Goal: Ask a question: Seek information or help from site administrators or community

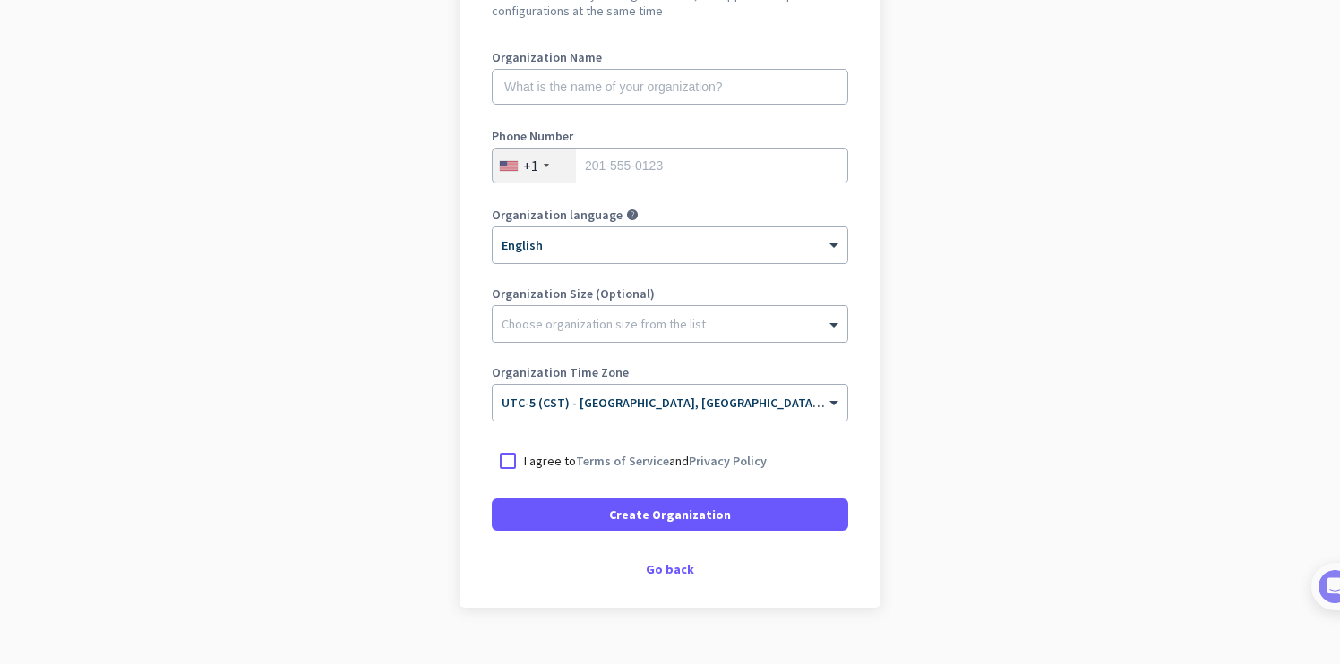
scroll to position [214, 0]
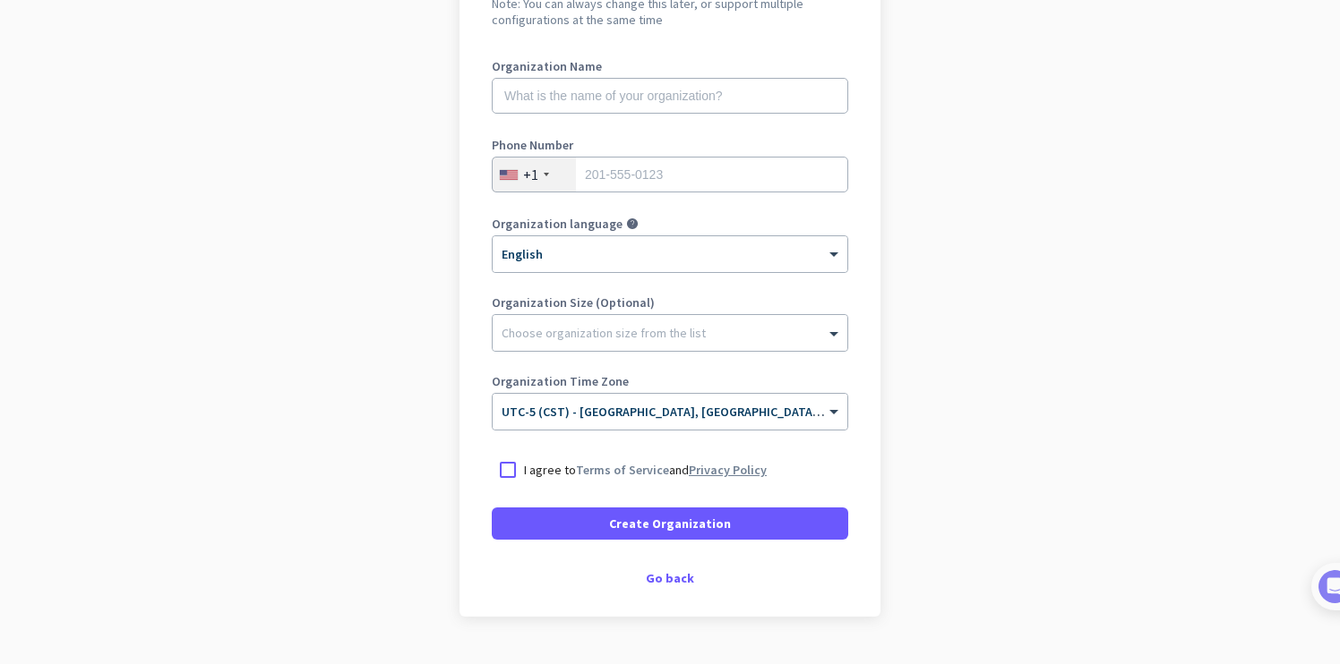
click at [719, 466] on link "Privacy Policy" at bounding box center [728, 470] width 78 height 16
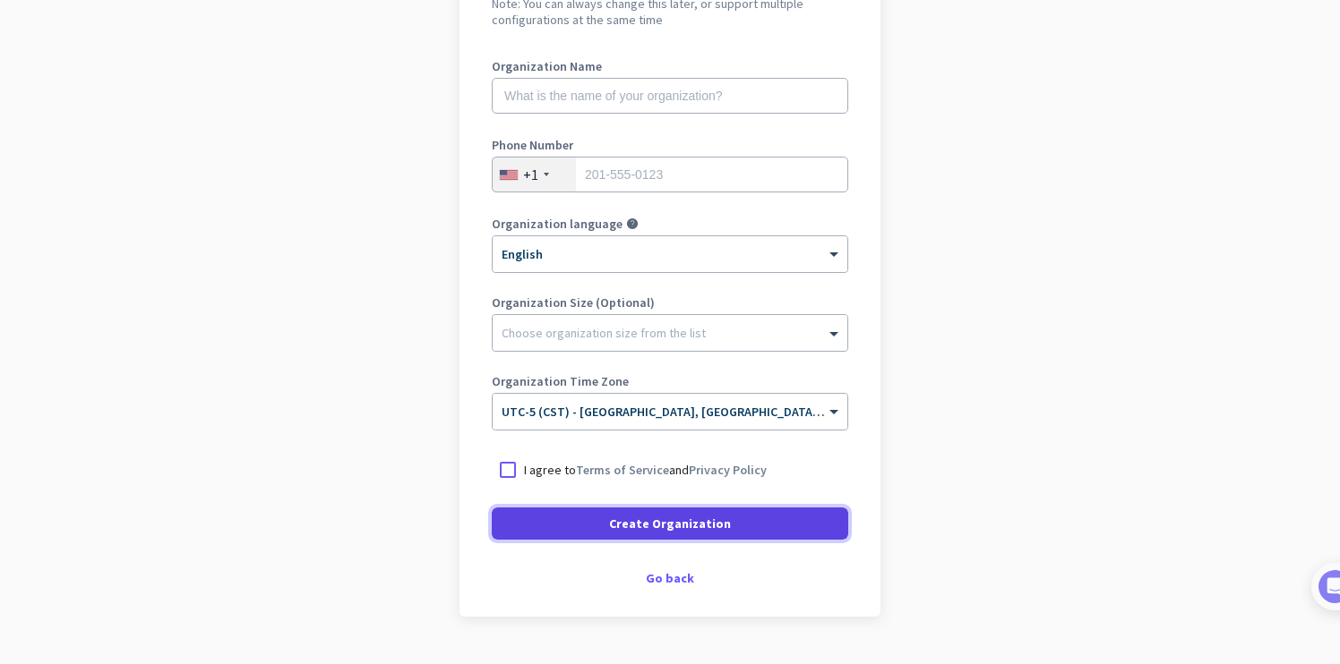
click at [680, 540] on span at bounding box center [670, 523] width 356 height 43
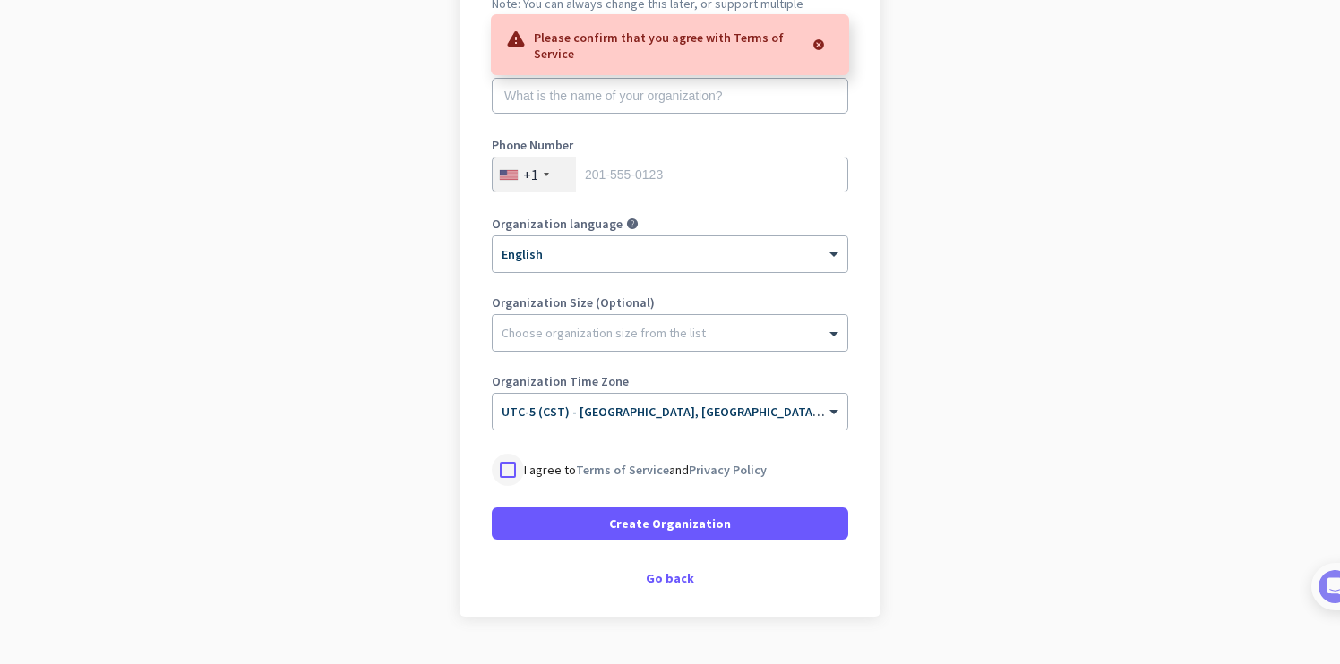
click at [507, 475] on div at bounding box center [508, 470] width 32 height 32
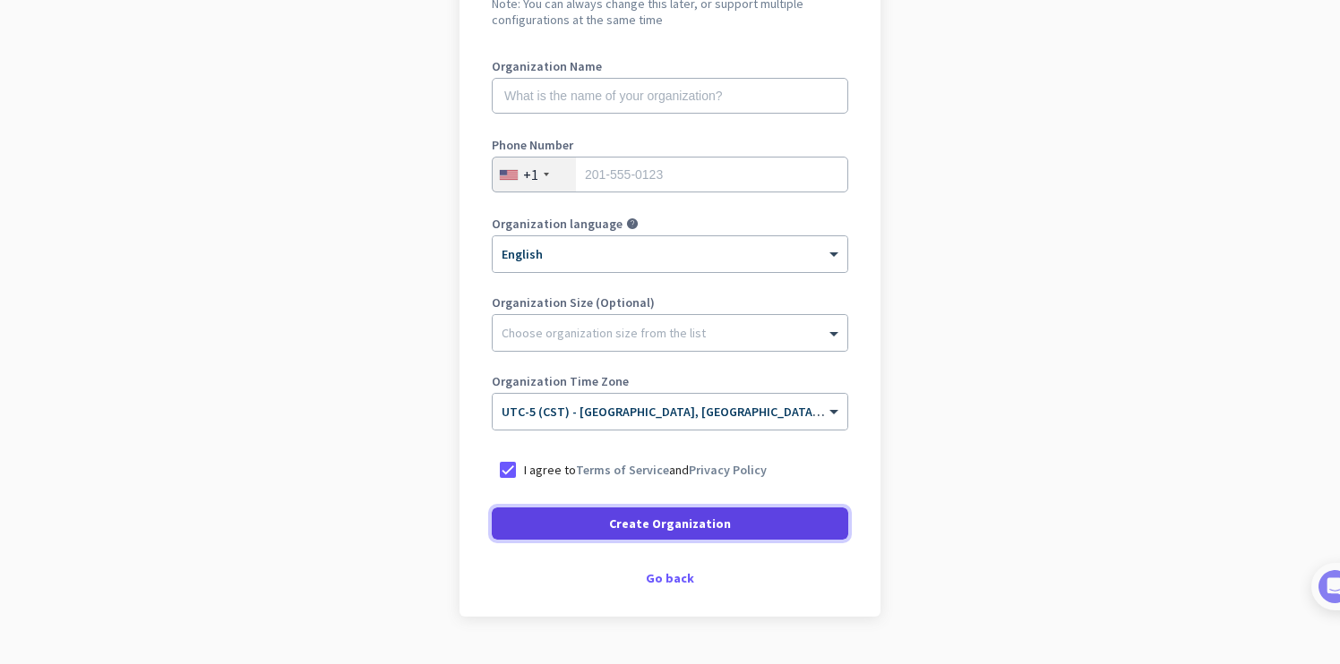
click at [634, 524] on span "Create Organization" at bounding box center [670, 524] width 122 height 18
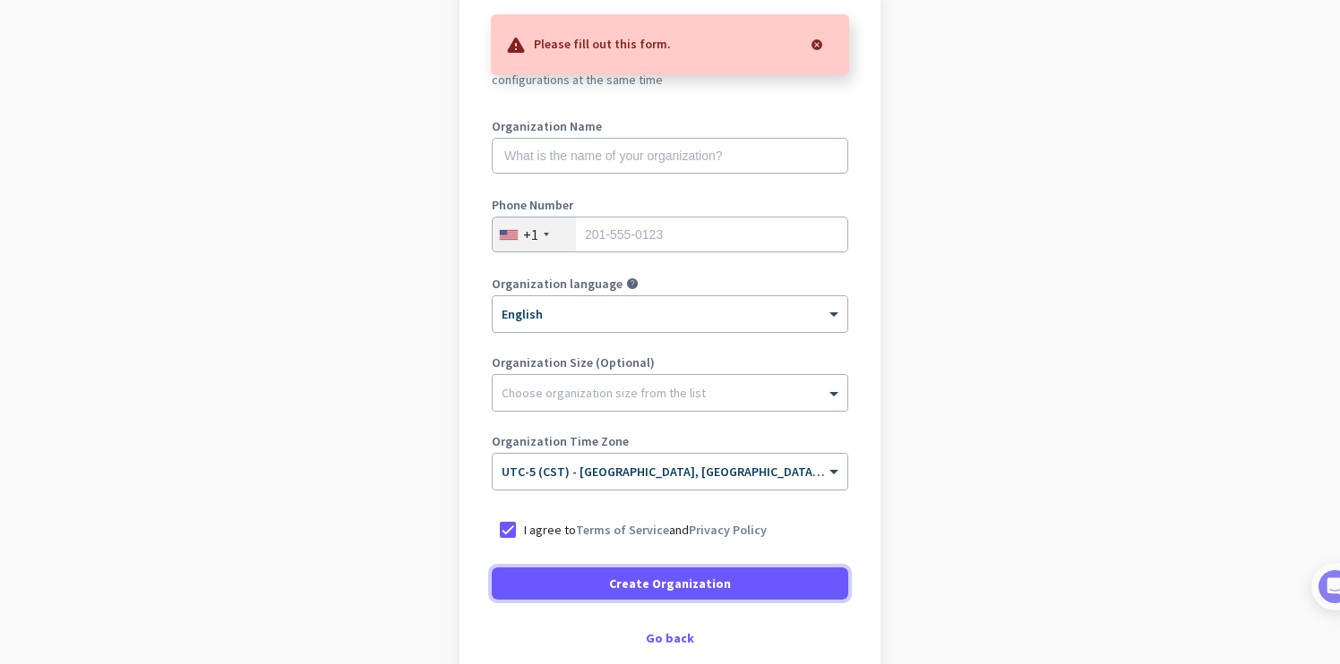
scroll to position [149, 0]
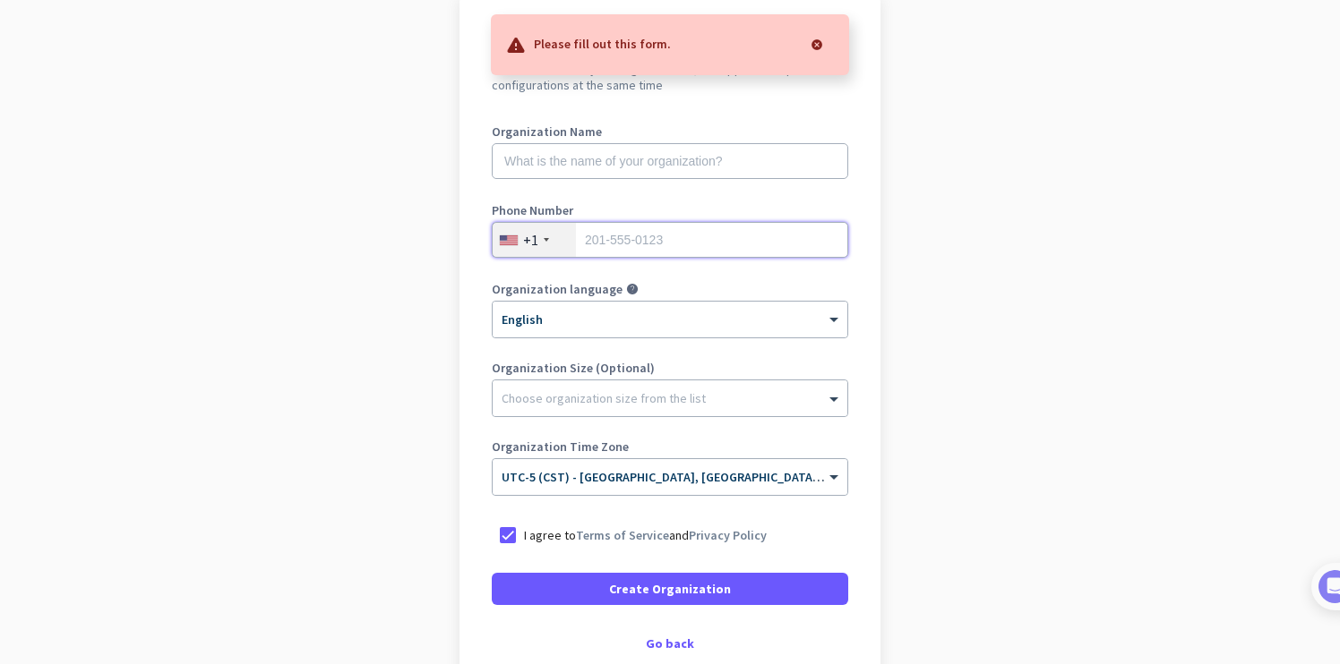
click at [620, 236] on input "tel" at bounding box center [670, 240] width 356 height 36
type input "2108722841"
click at [594, 160] on input "text" at bounding box center [670, 161] width 356 height 36
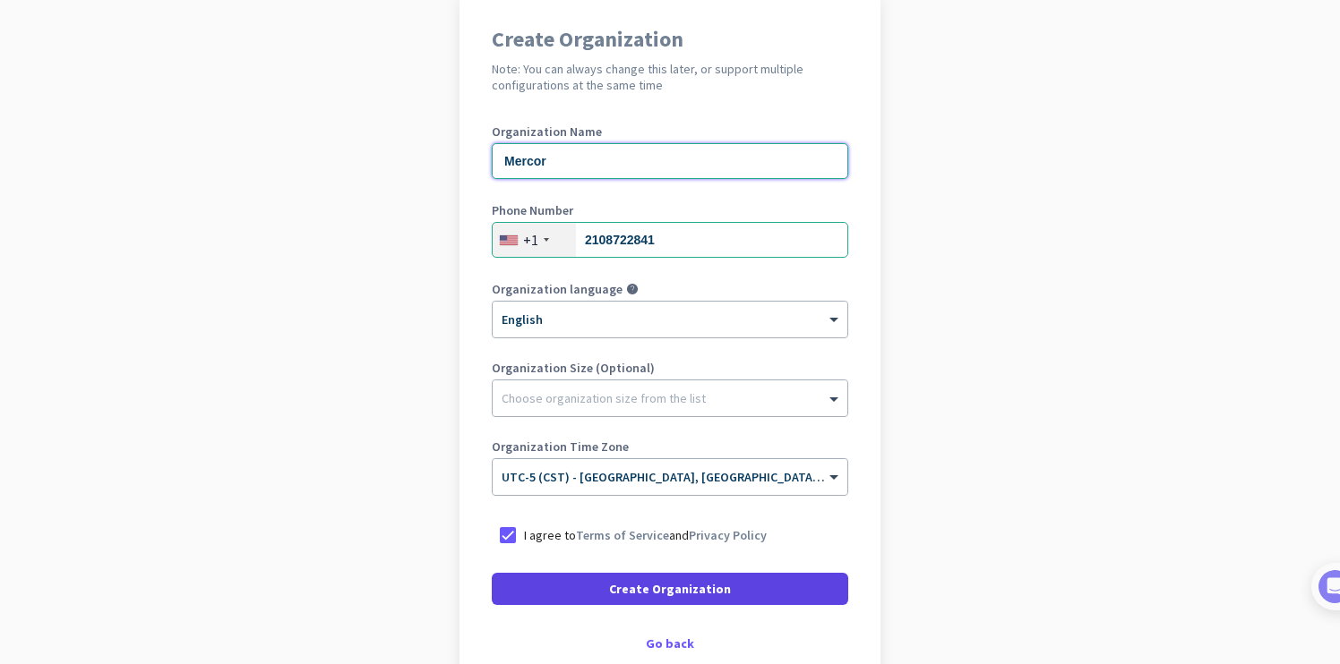
type input "Mercor"
click at [719, 587] on span "Create Organization" at bounding box center [670, 589] width 122 height 18
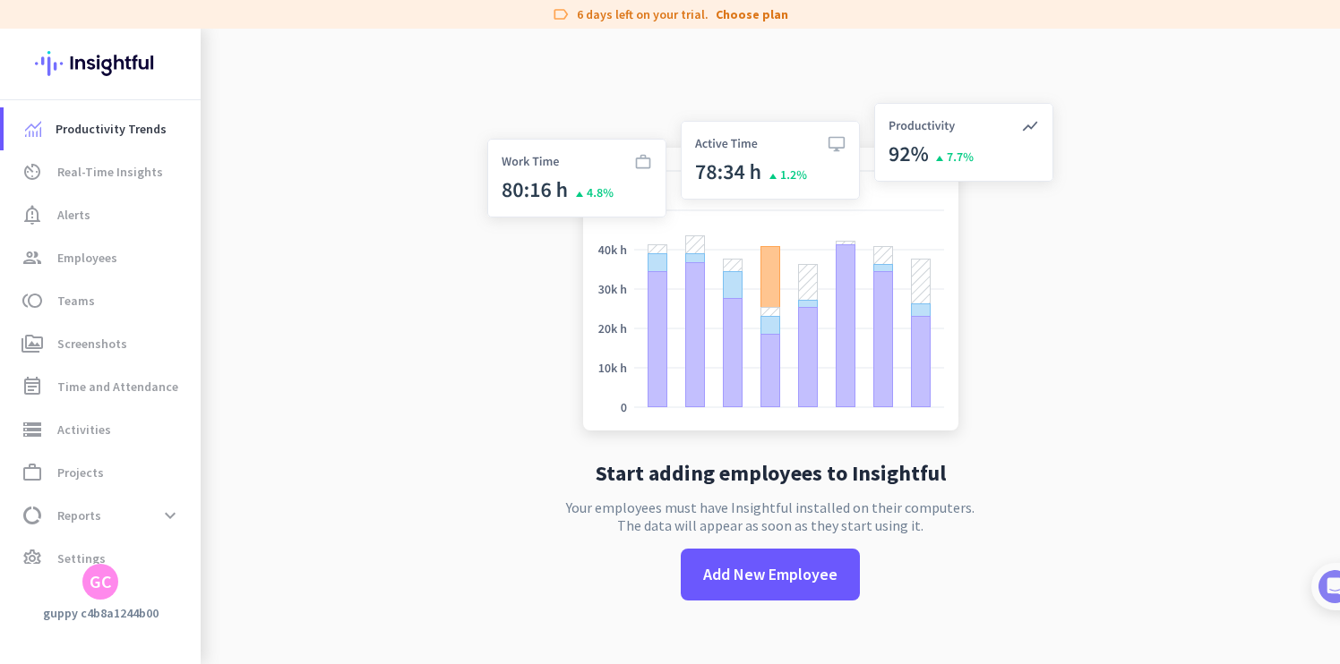
click at [107, 583] on div "GC" at bounding box center [101, 582] width 22 height 18
click at [221, 455] on span "Personal Settings" at bounding box center [195, 451] width 108 height 16
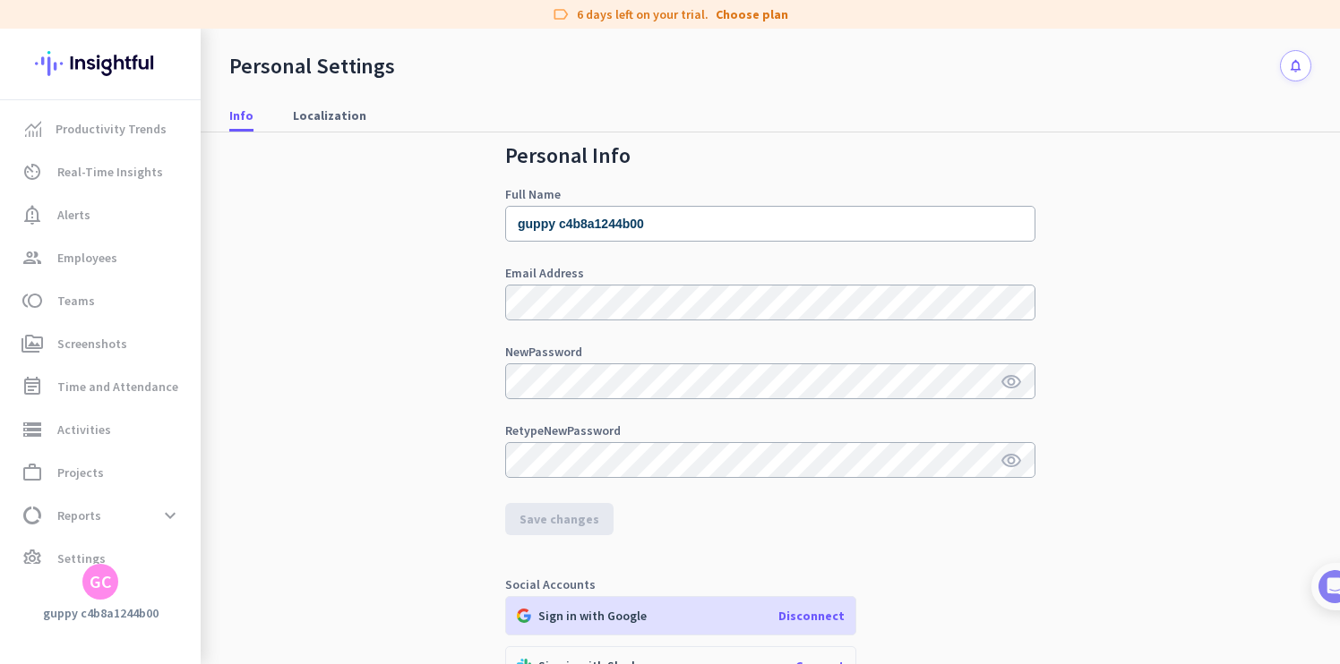
scroll to position [17, 0]
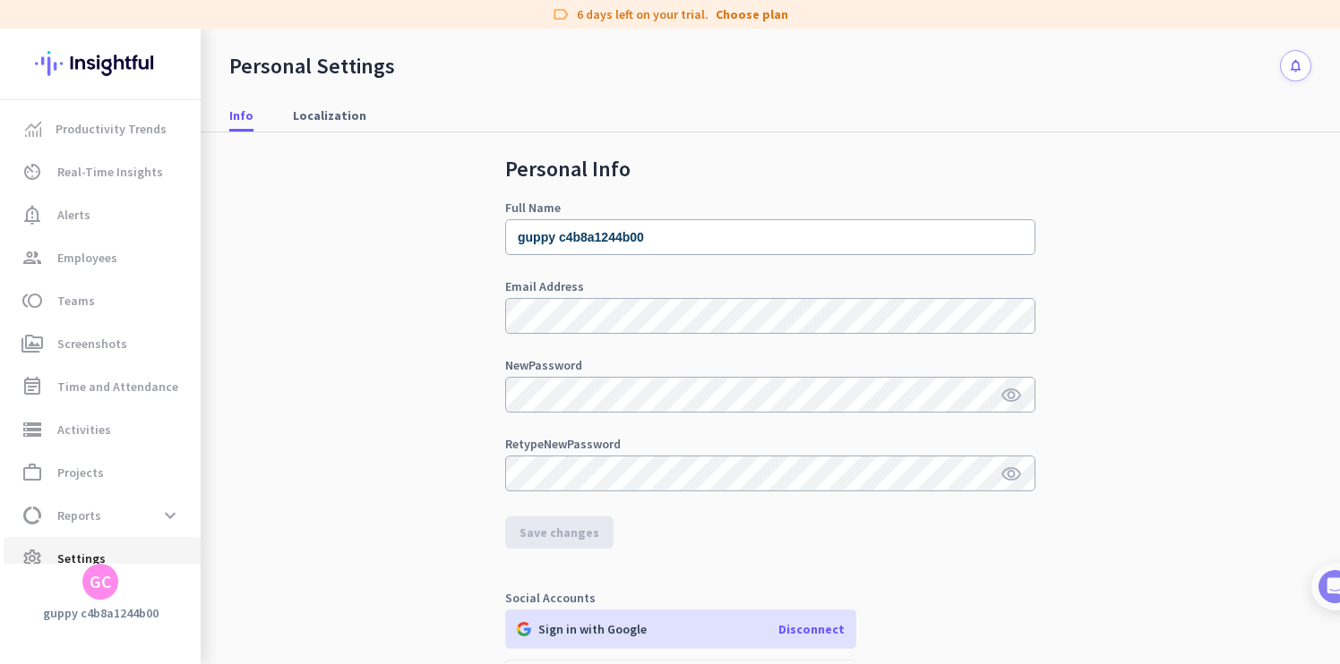
click at [152, 561] on span "settings Settings" at bounding box center [102, 558] width 168 height 21
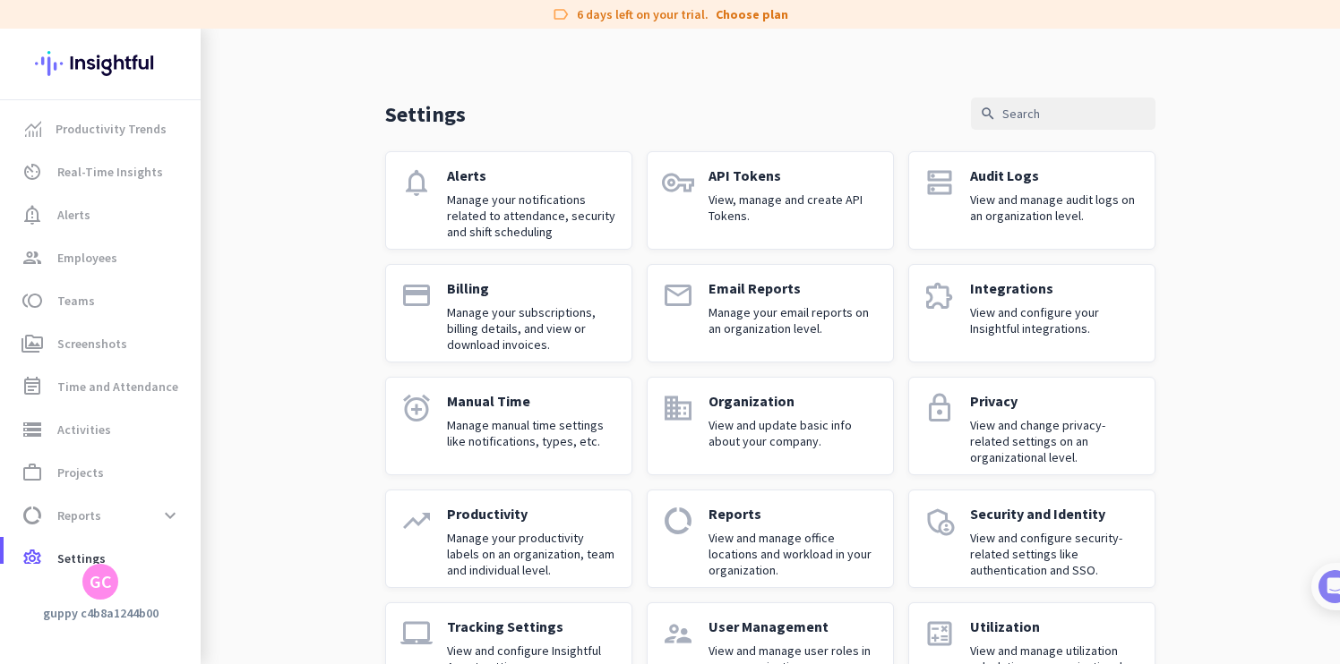
click at [994, 133] on div "Settings search notifications Alerts Manage your notifications related to atten…" at bounding box center [770, 399] width 770 height 603
click at [1019, 113] on input "text" at bounding box center [1063, 114] width 184 height 32
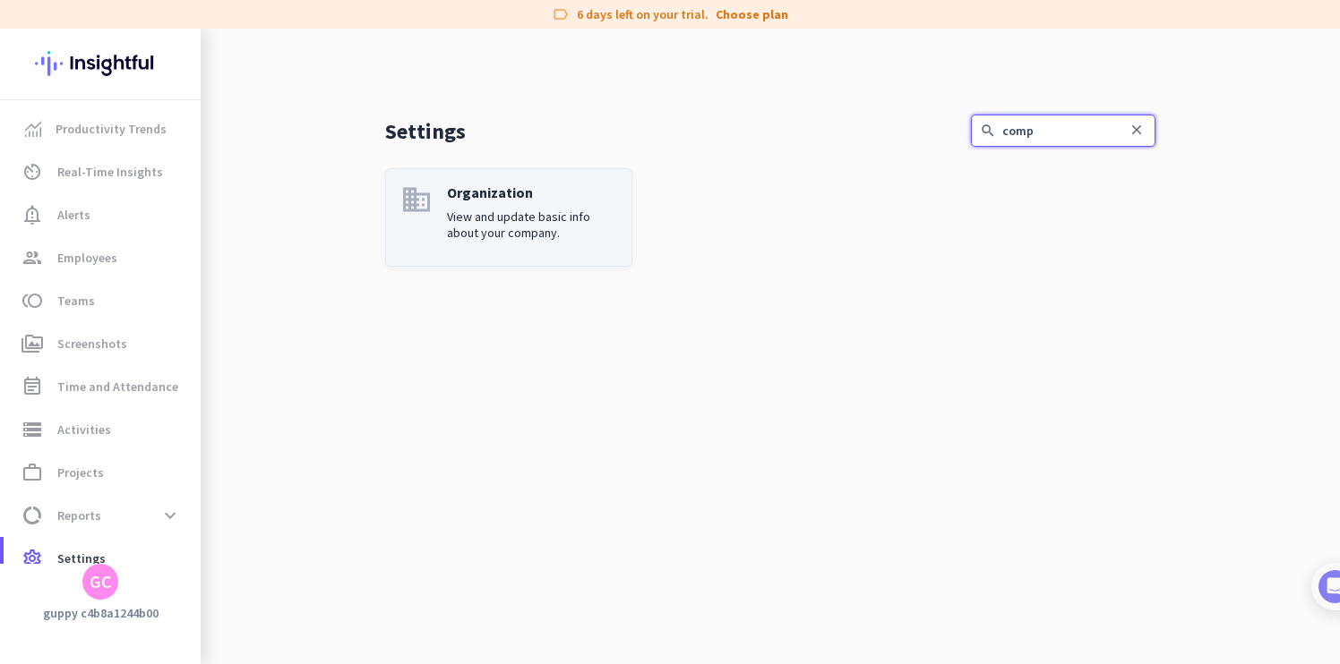
type input "comp"
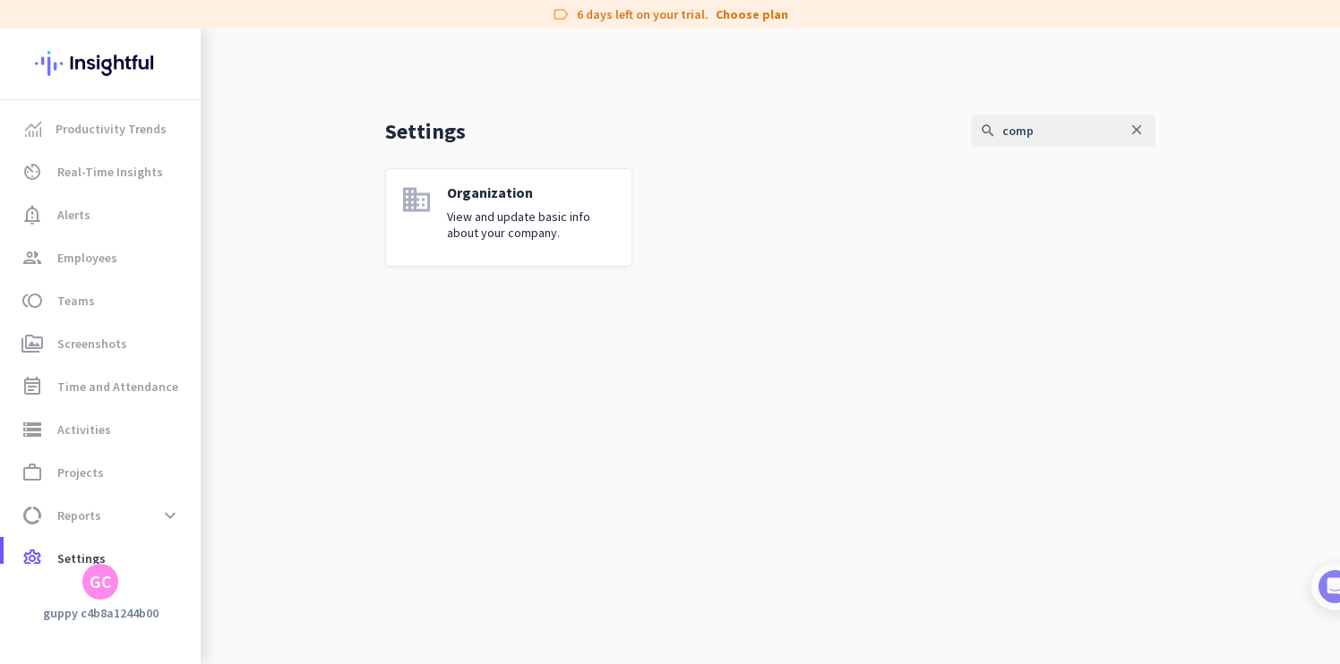
click at [488, 176] on link "domain Organization View and update basic info about your company." at bounding box center [508, 217] width 247 height 98
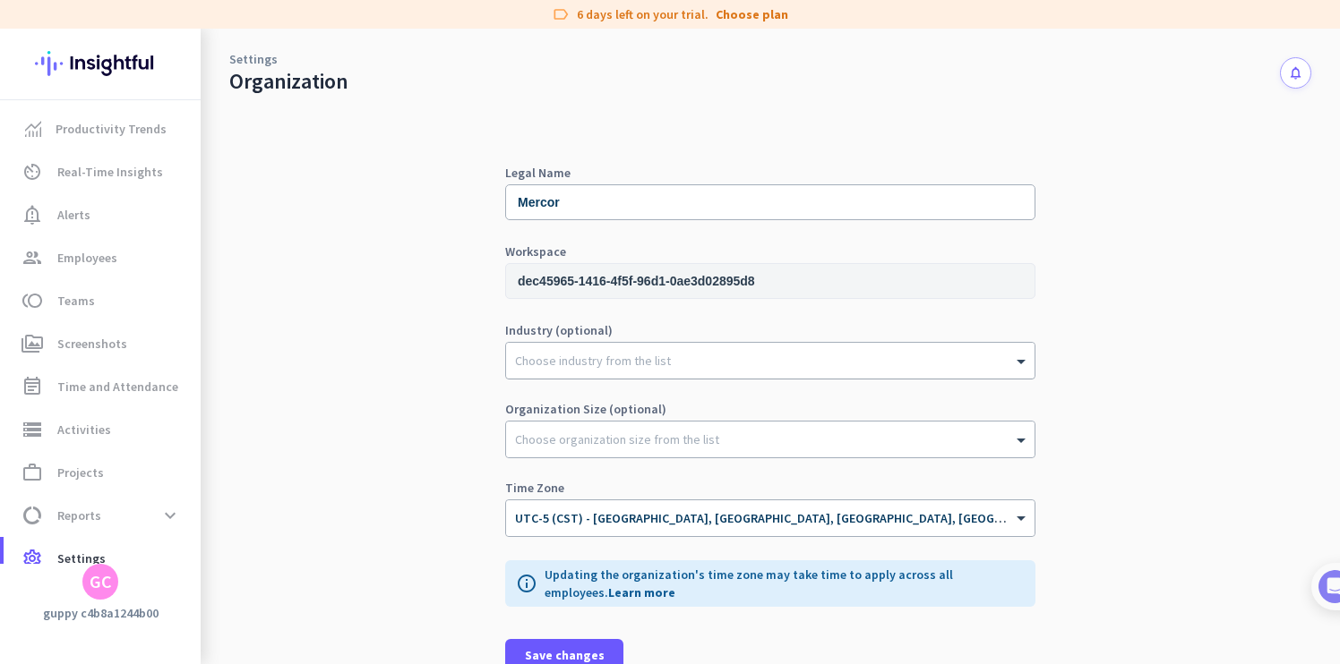
scroll to position [29, 0]
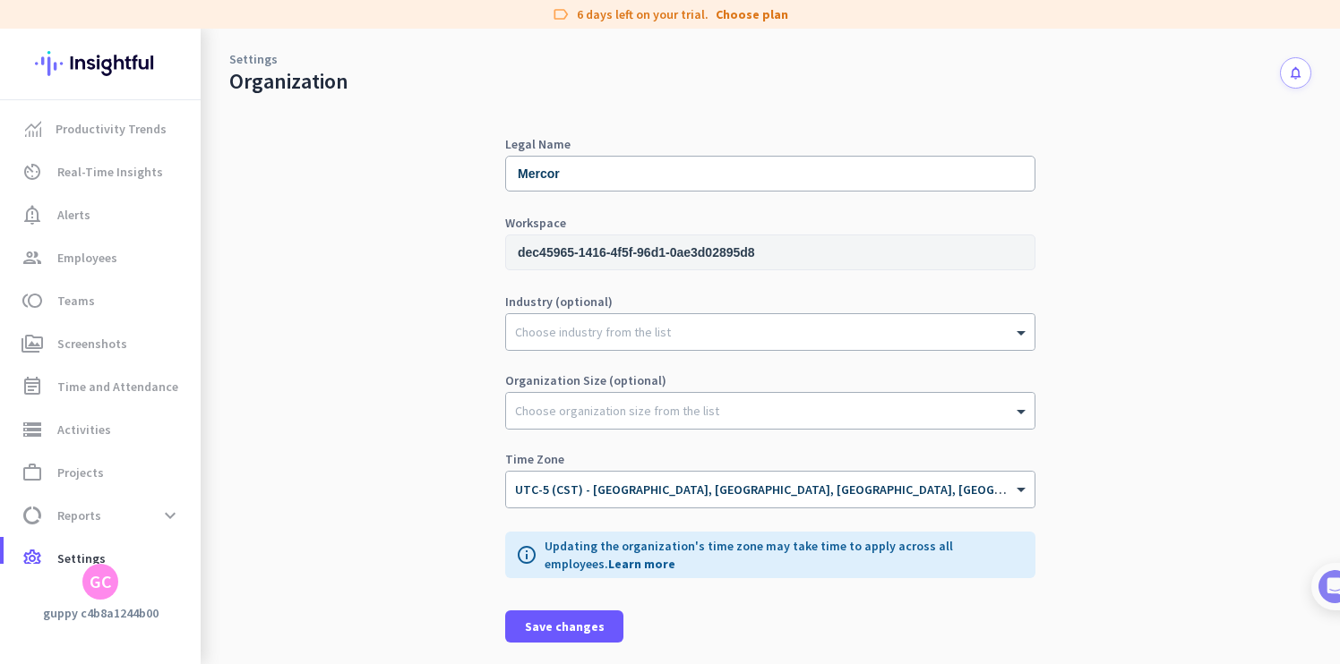
click at [716, 254] on input "dec45965-1416-4f5f-96d1-0ae3d02895d8" at bounding box center [770, 253] width 530 height 36
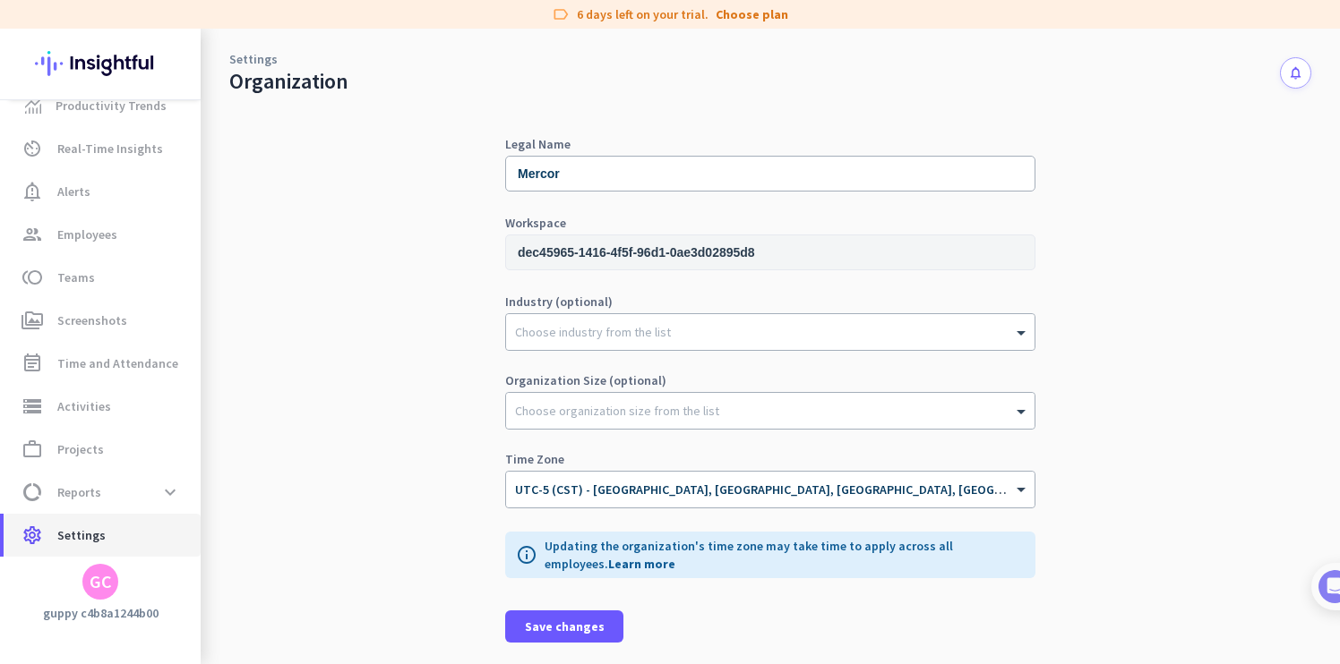
click at [125, 535] on span "settings Settings" at bounding box center [102, 535] width 168 height 21
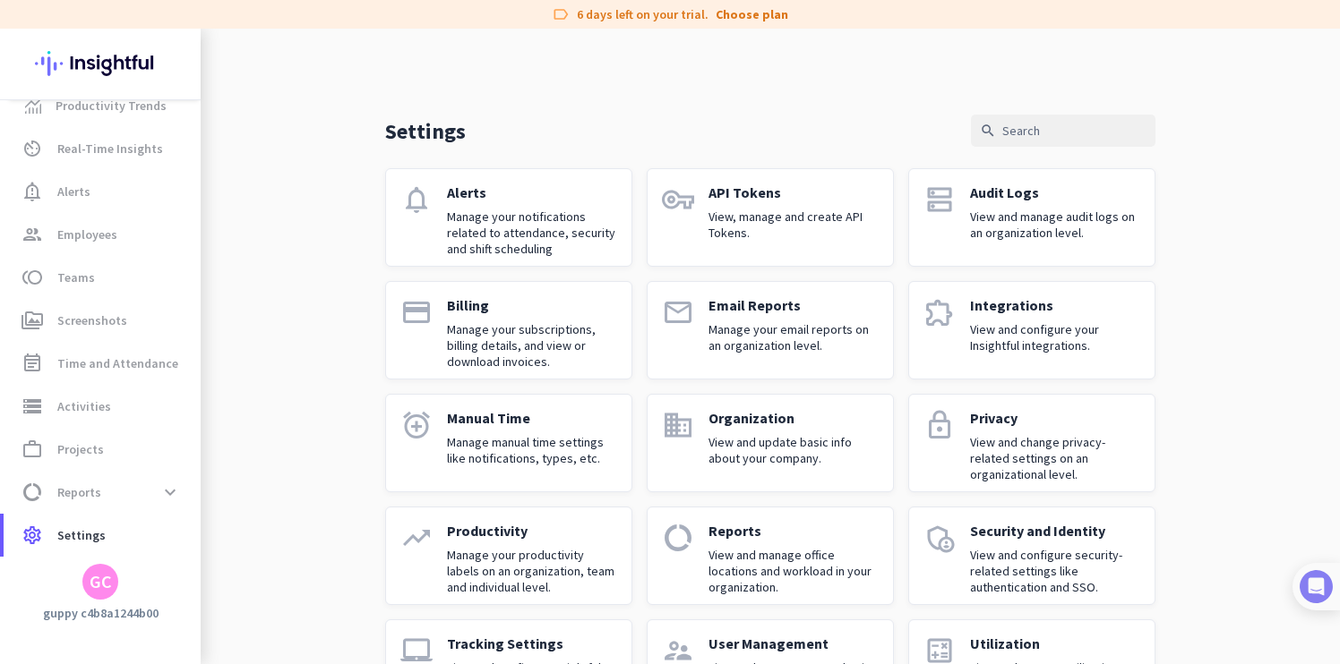
click at [1328, 590] on img at bounding box center [1315, 586] width 33 height 33
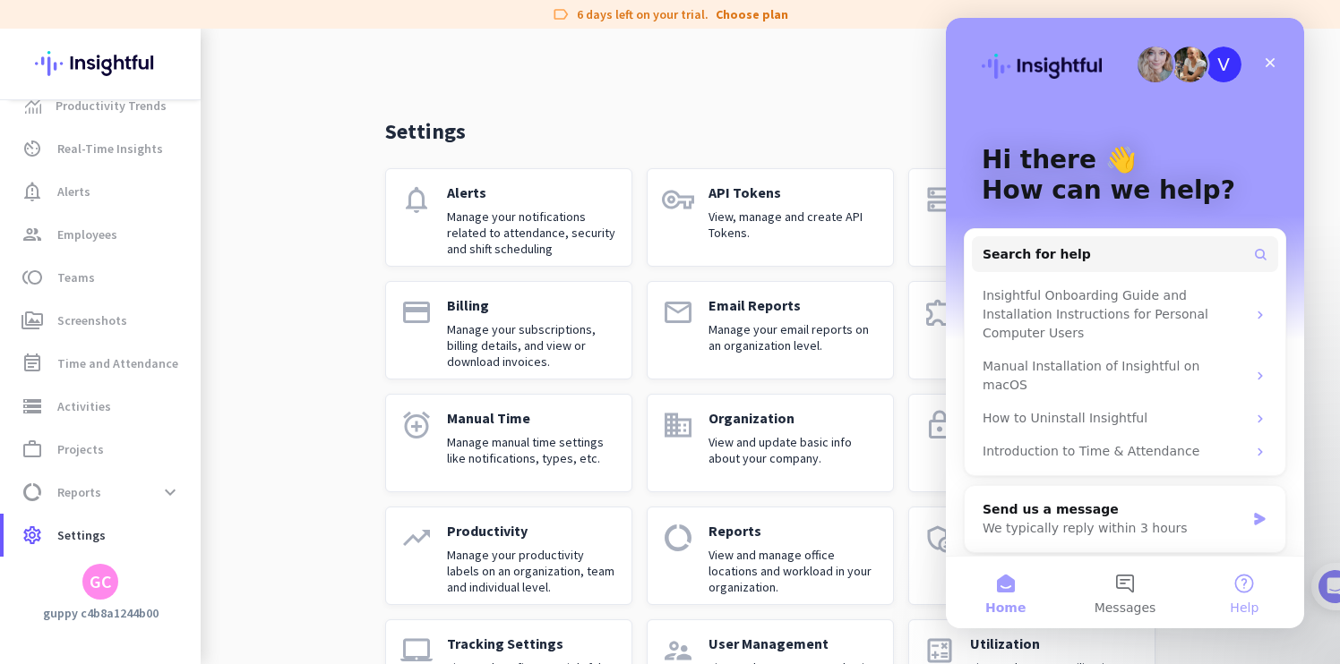
click at [1230, 595] on button "Help" at bounding box center [1244, 593] width 119 height 72
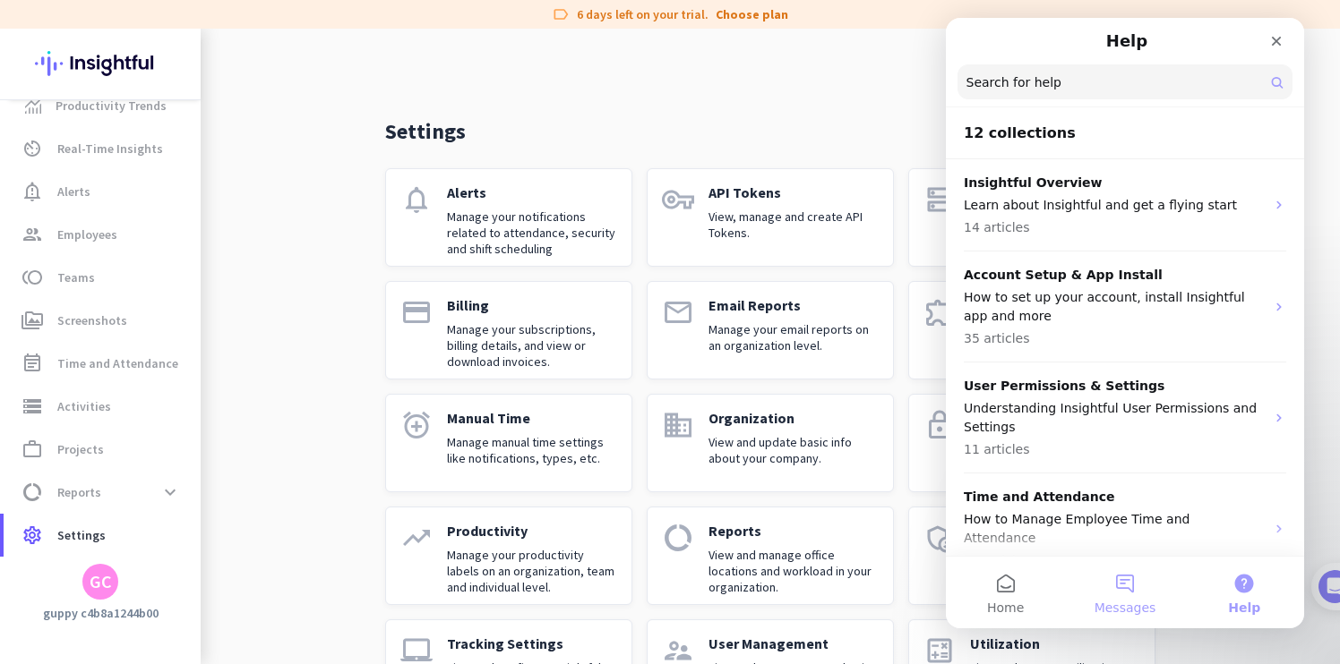
click at [1126, 587] on button "Messages" at bounding box center [1124, 593] width 119 height 72
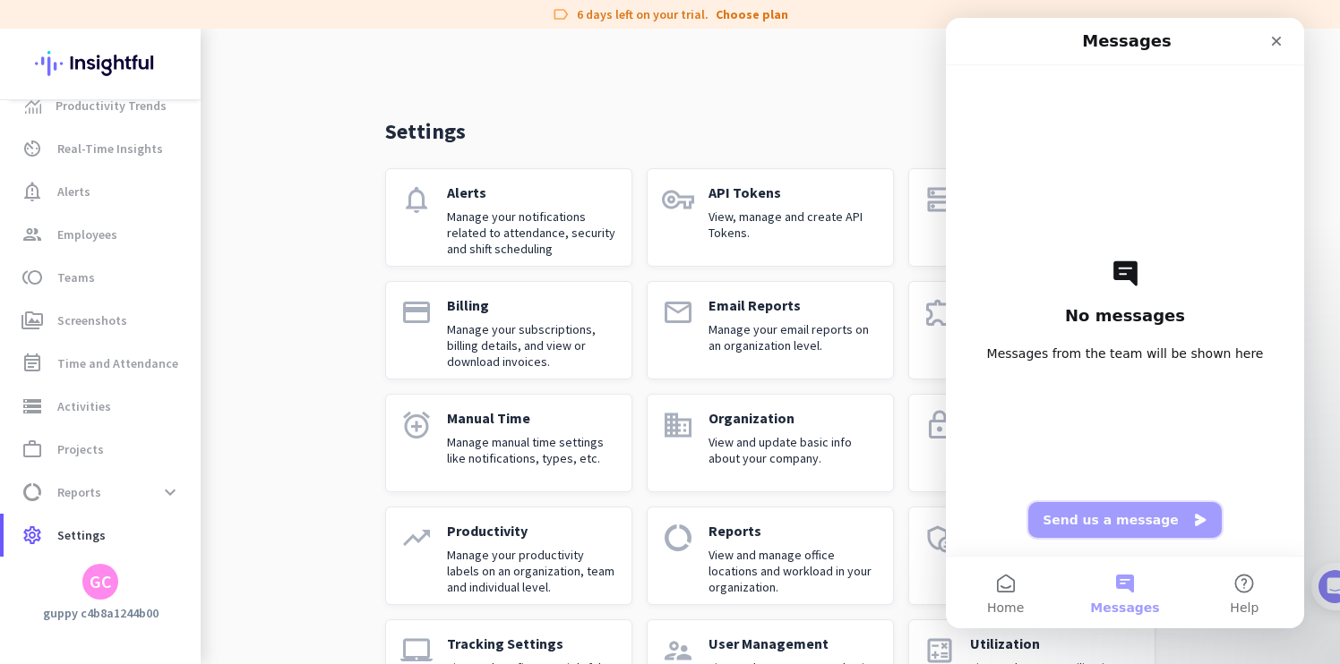
click at [1149, 520] on button "Send us a message" at bounding box center [1124, 520] width 193 height 36
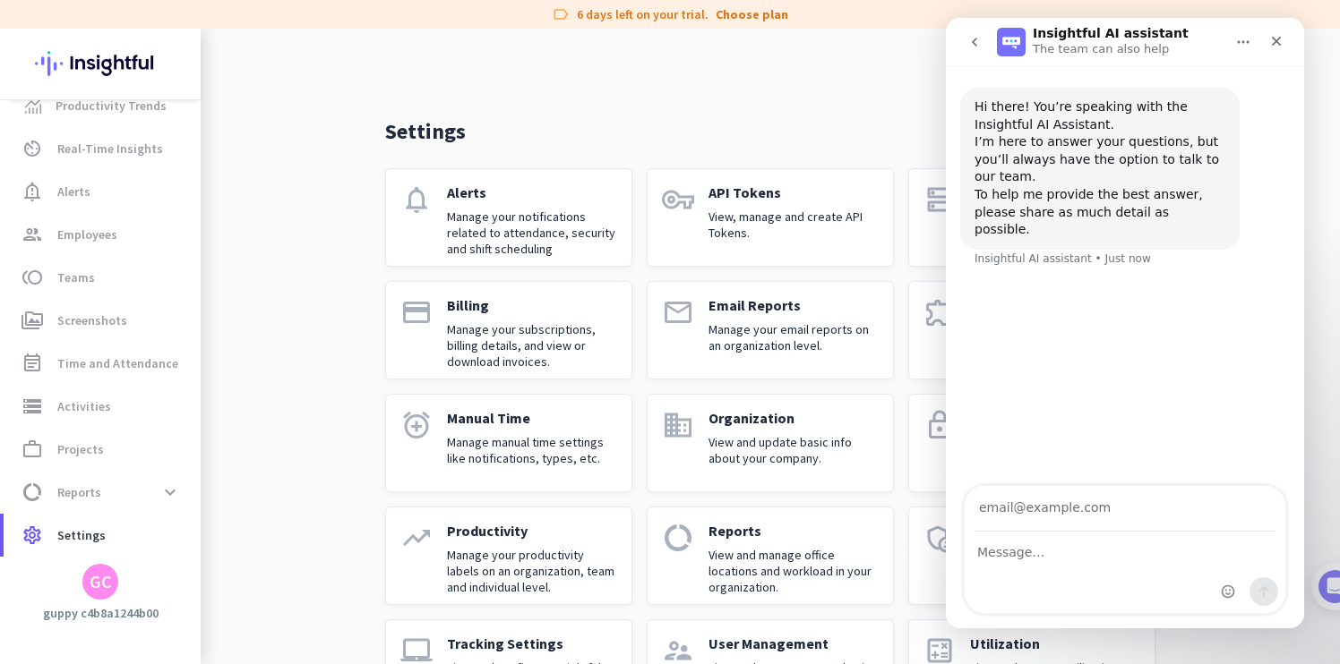
click at [1063, 567] on div "Intercom messenger" at bounding box center [1124, 573] width 321 height 81
click at [1043, 509] on input "Your email" at bounding box center [1124, 509] width 299 height 46
click at [1022, 548] on textarea "Message…" at bounding box center [1124, 548] width 321 height 30
paste textarea "Please delete the trial workspace for my email so I can join my company’s accou…"
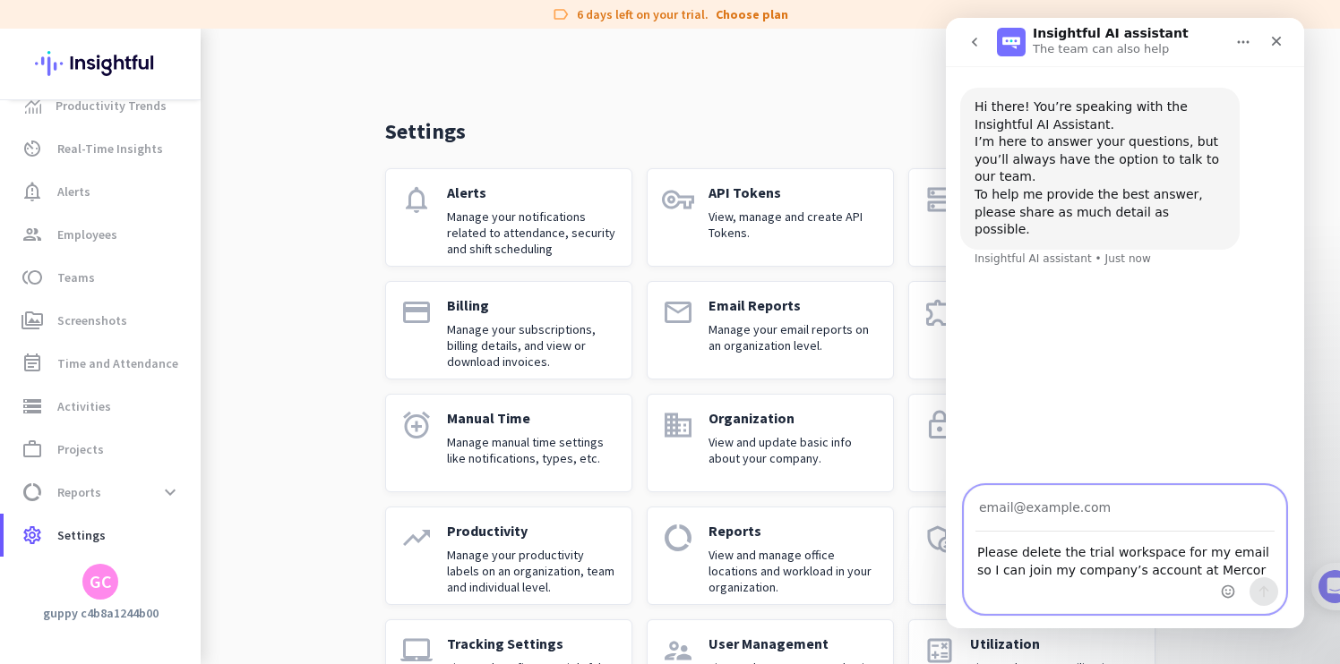
type textarea "Please delete the trial workspace for my email so I can join my company’s accou…"
click at [1049, 526] on input "Your email" at bounding box center [1124, 509] width 299 height 46
paste input "[EMAIL_ADDRESS][DOMAIN_NAME]"
type input "[EMAIL_ADDRESS][DOMAIN_NAME]"
click at [1263, 590] on icon "Send a message…" at bounding box center [1264, 592] width 10 height 12
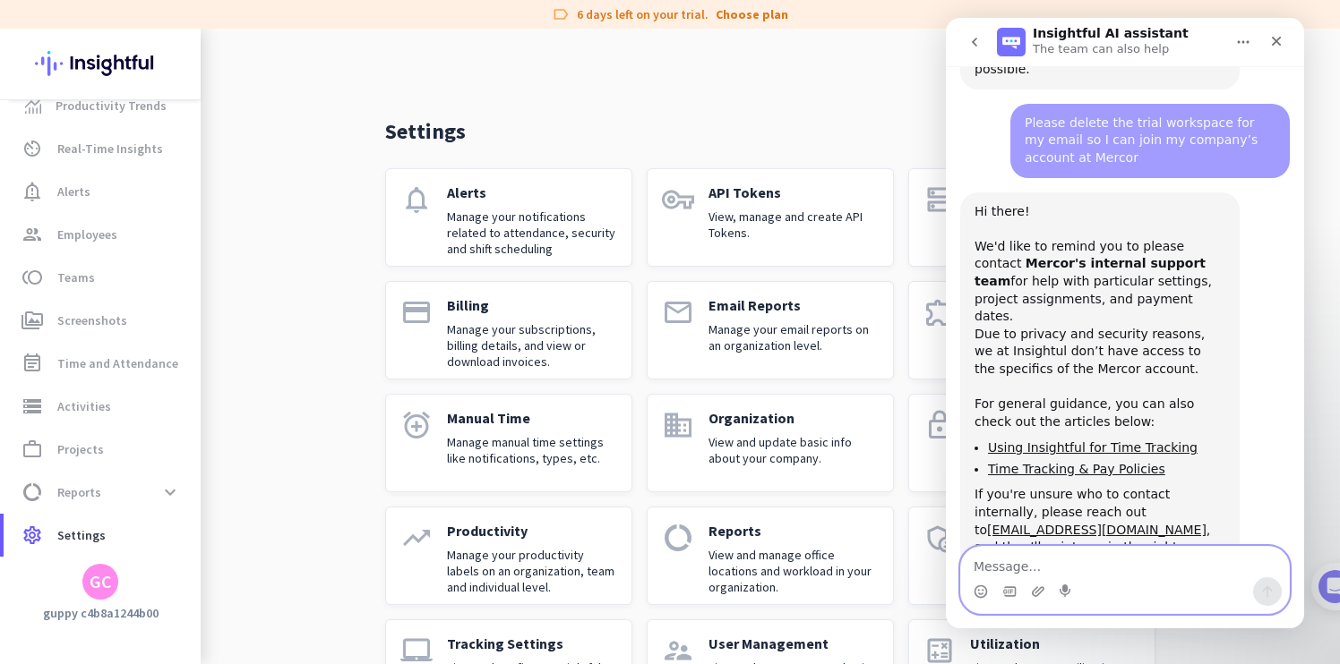
scroll to position [166, 0]
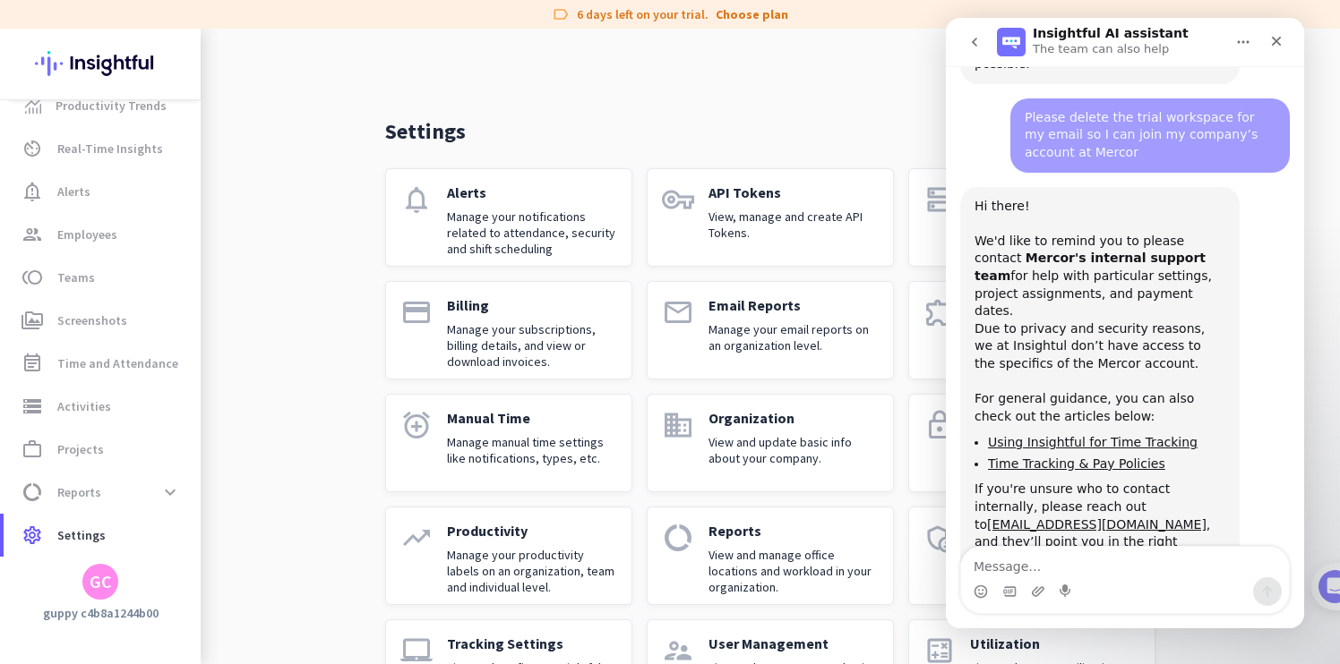
click at [989, 36] on button "go back" at bounding box center [974, 42] width 34 height 34
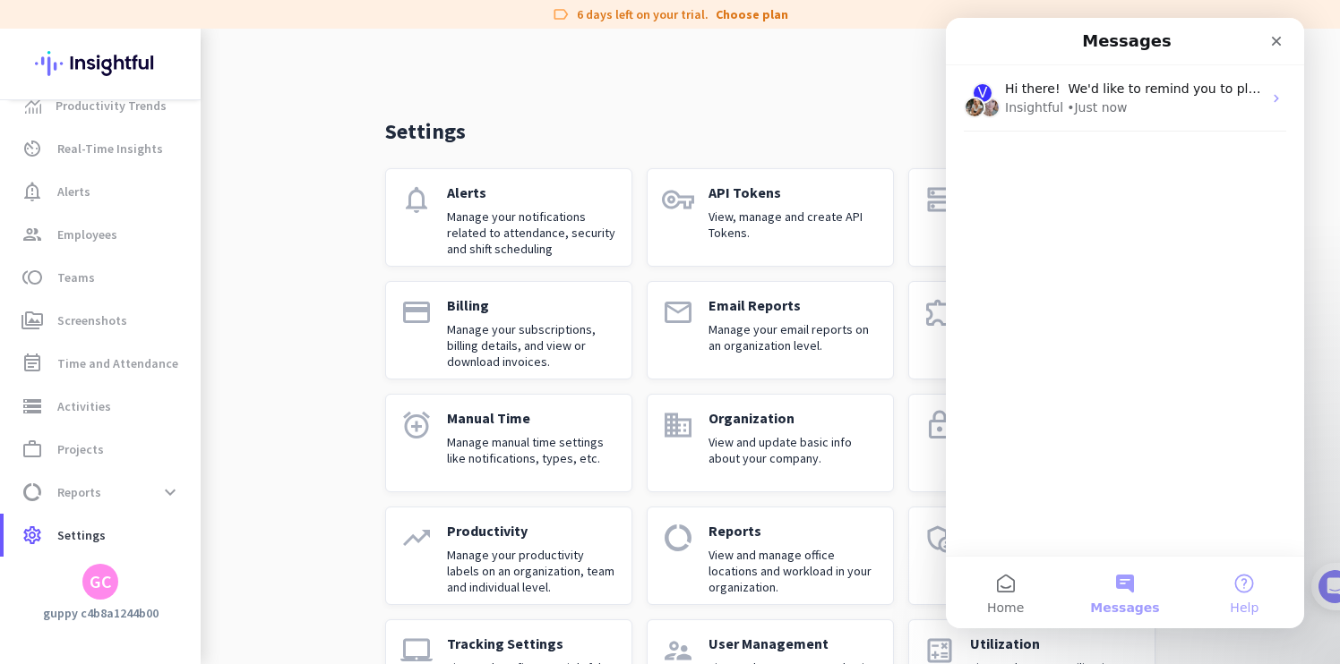
click at [1239, 583] on button "Help" at bounding box center [1244, 593] width 119 height 72
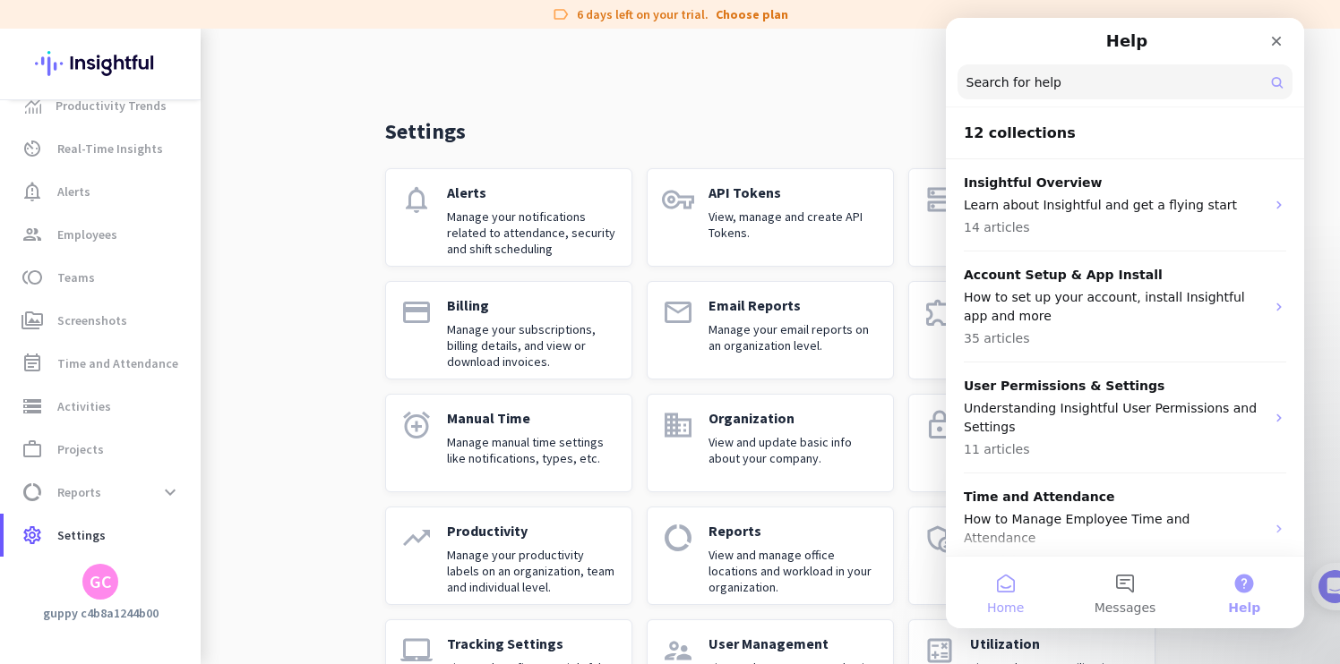
click at [1029, 587] on button "Home" at bounding box center [1005, 593] width 119 height 72
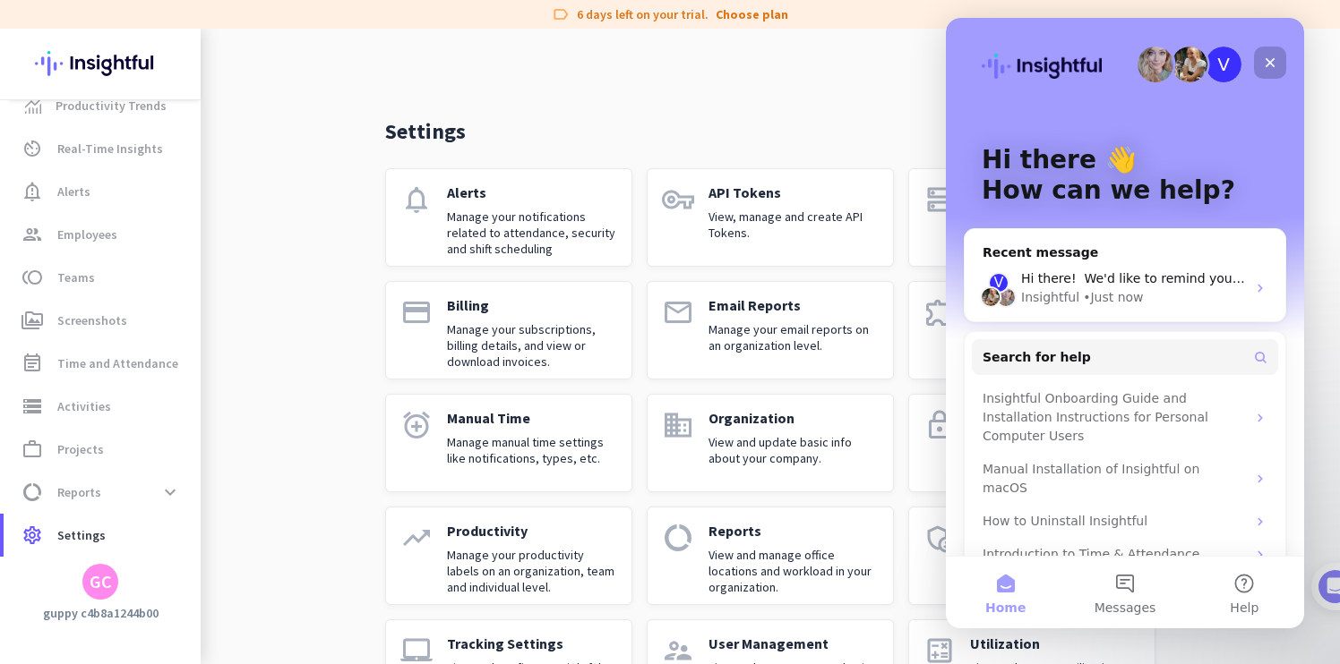
click at [1271, 67] on icon "Close" at bounding box center [1269, 63] width 14 height 14
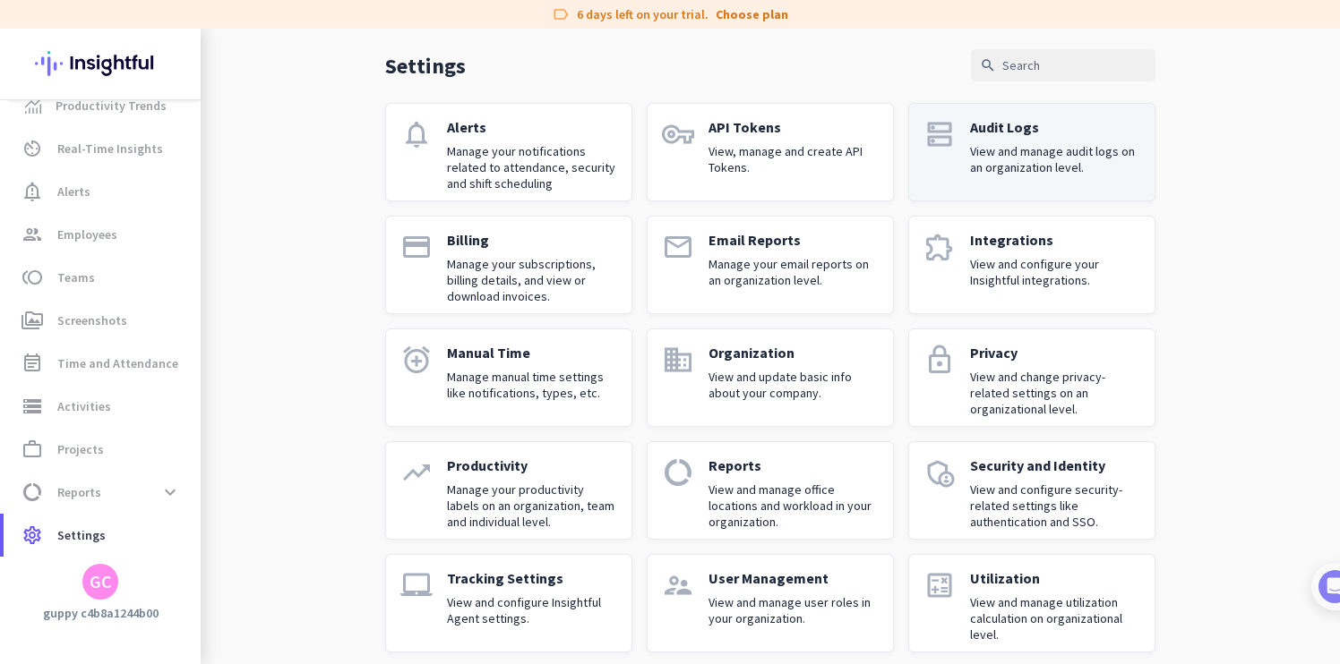
scroll to position [82, 0]
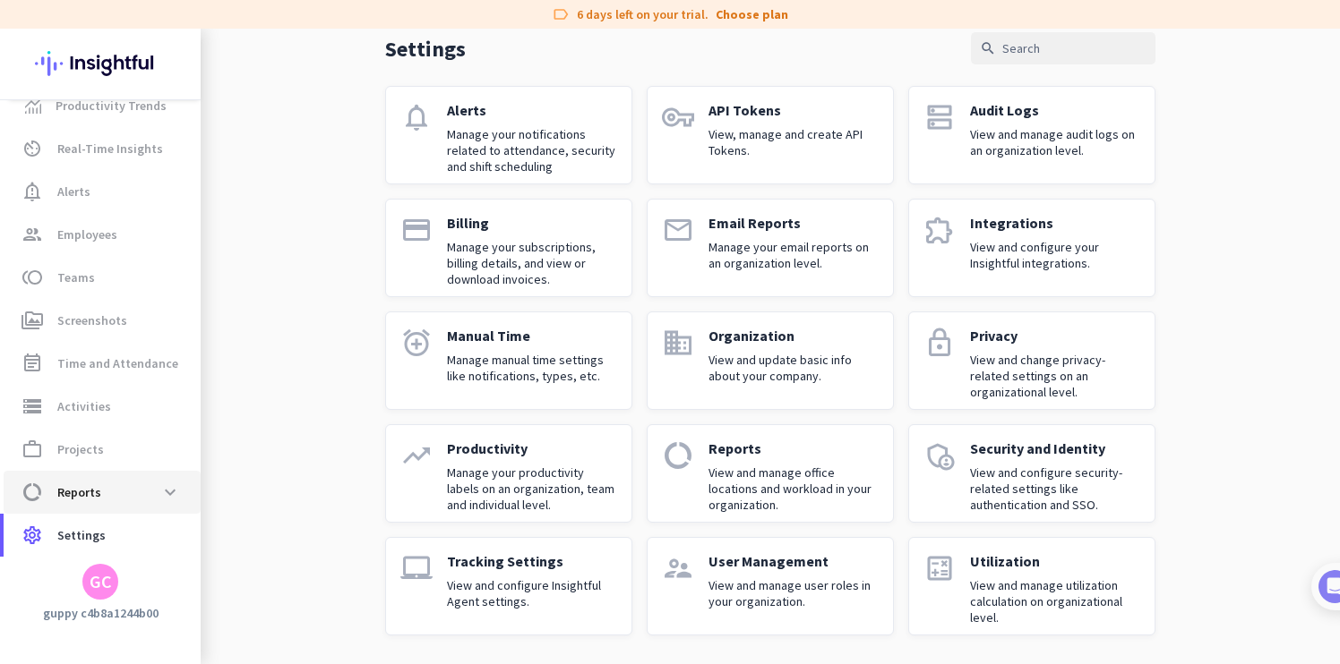
click at [122, 496] on span "data_usage Reports expand_more" at bounding box center [102, 492] width 168 height 32
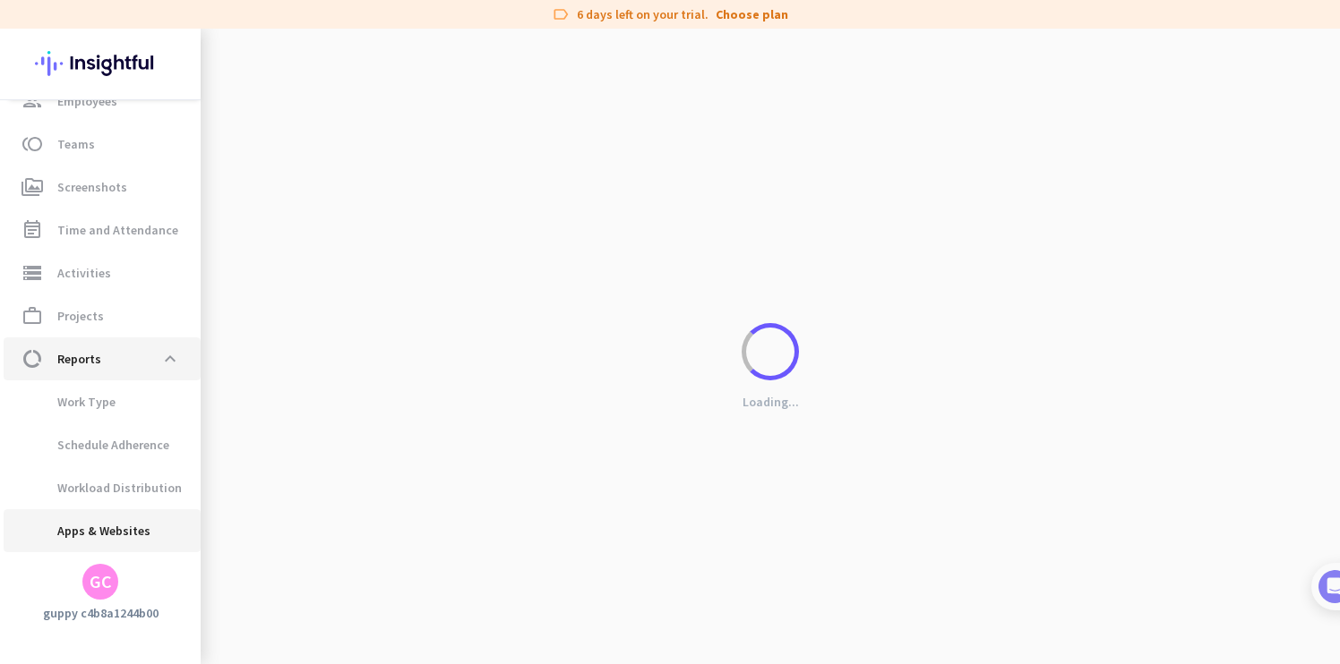
scroll to position [187, 0]
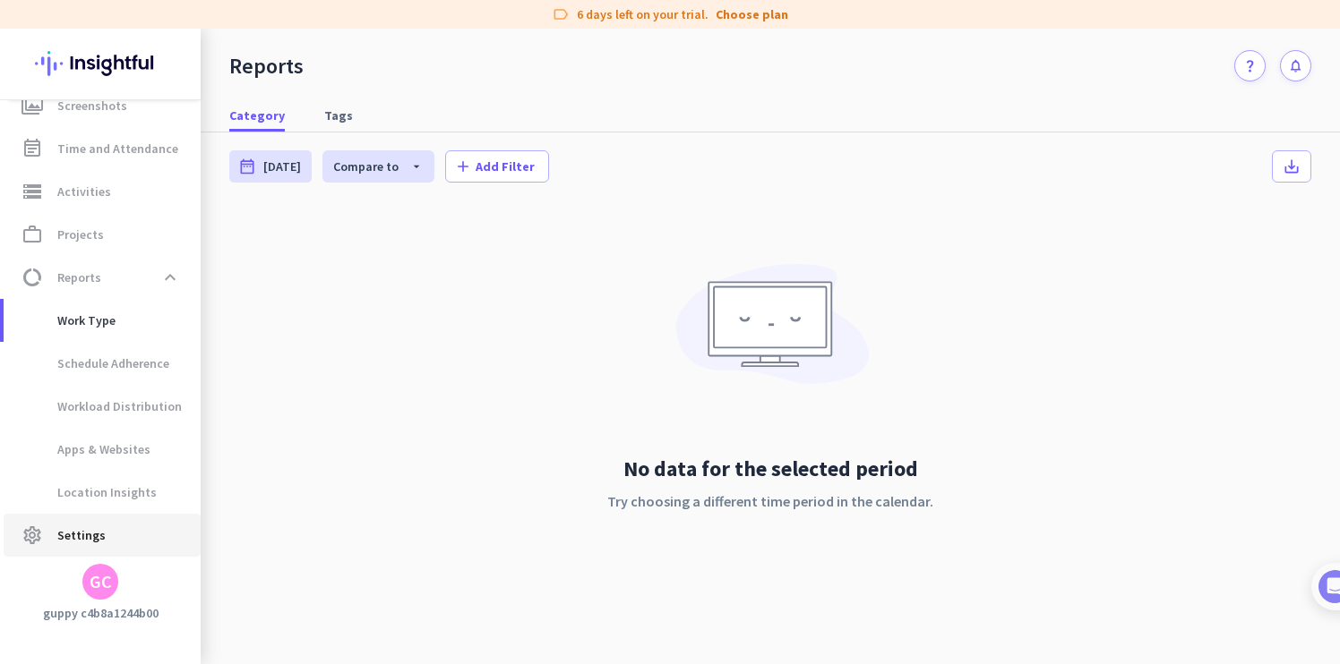
click at [126, 538] on span "settings Settings" at bounding box center [102, 535] width 168 height 21
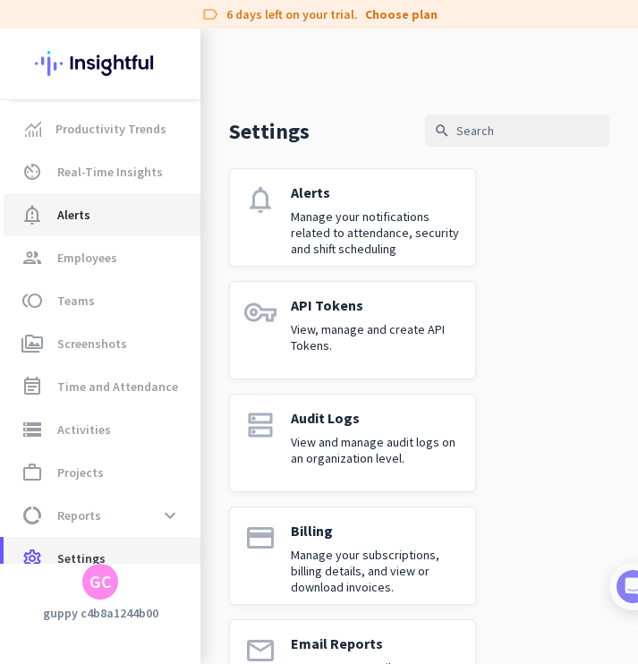
scroll to position [23, 0]
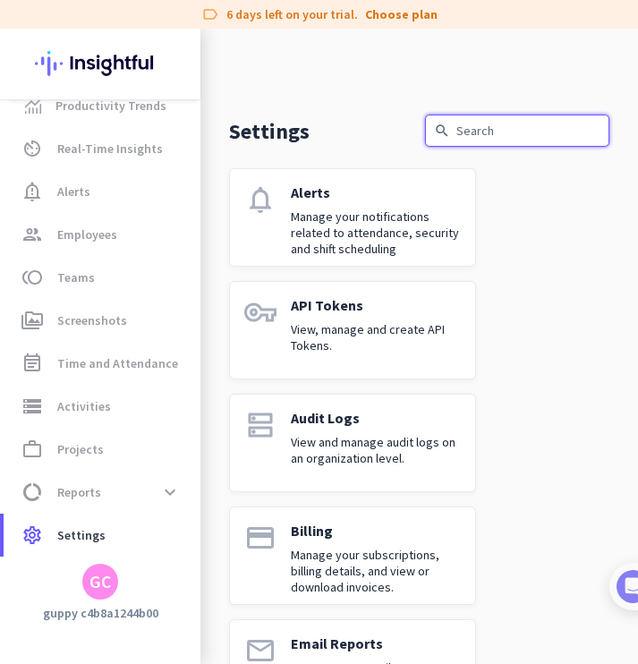
click at [499, 139] on input "text" at bounding box center [517, 131] width 184 height 32
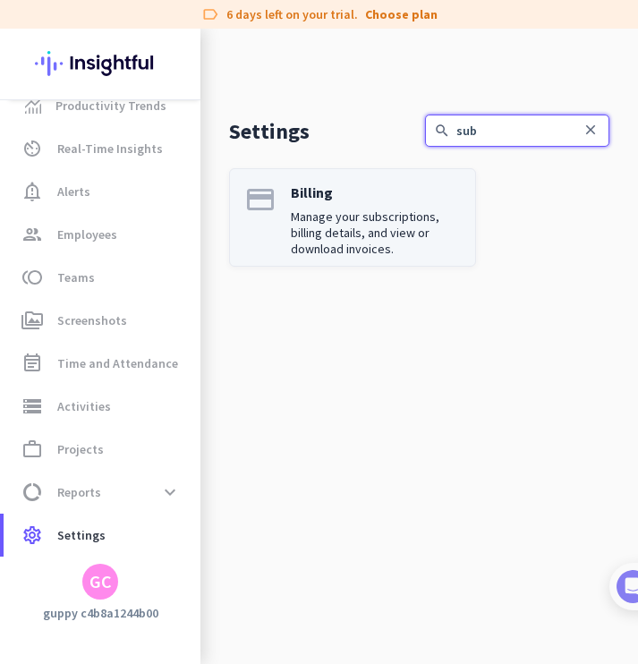
type input "sub"
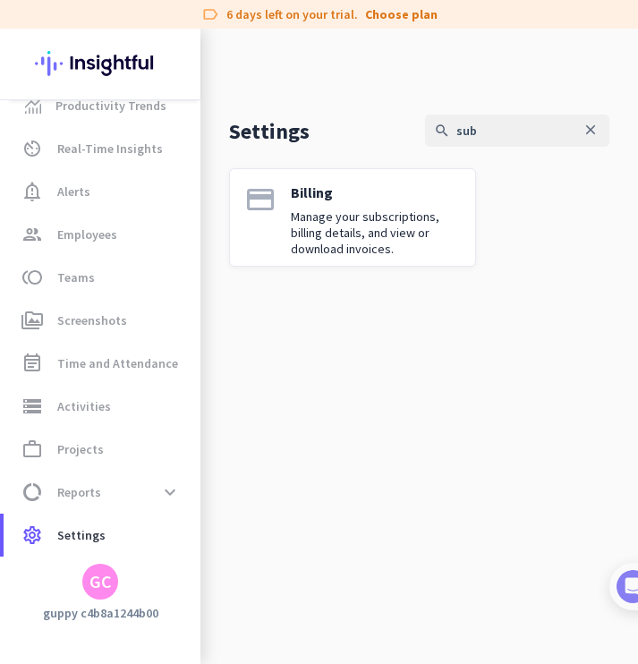
click at [375, 218] on p "Manage your subscriptions, billing details, and view or download invoices." at bounding box center [376, 233] width 170 height 48
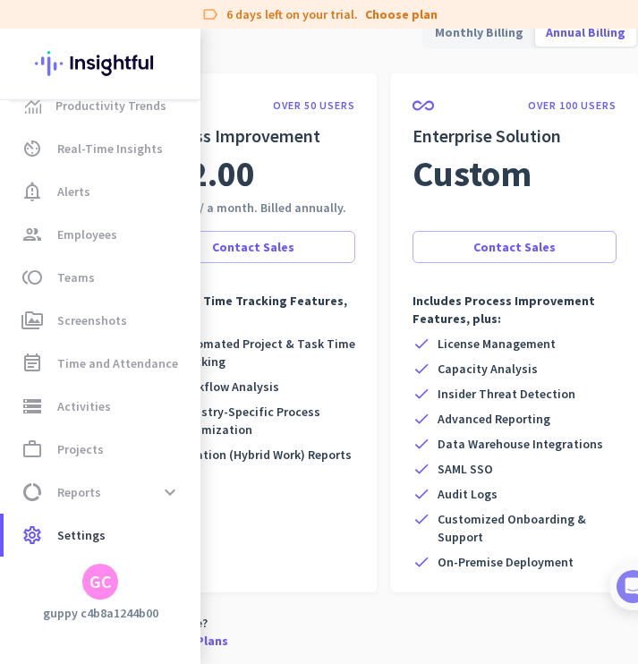
scroll to position [0, 622]
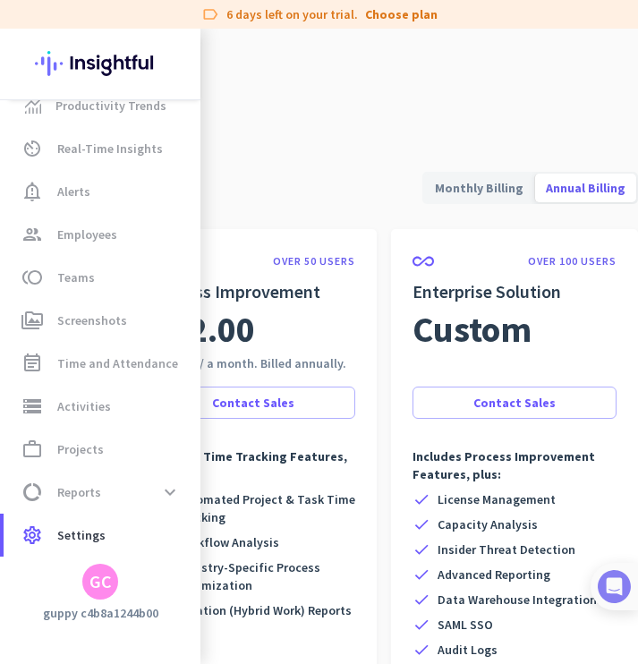
click at [628, 579] on img at bounding box center [614, 586] width 33 height 33
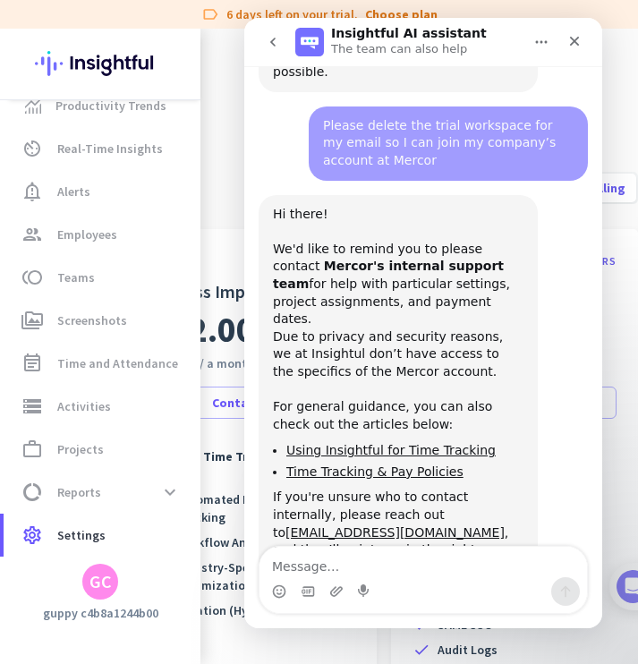
scroll to position [166, 0]
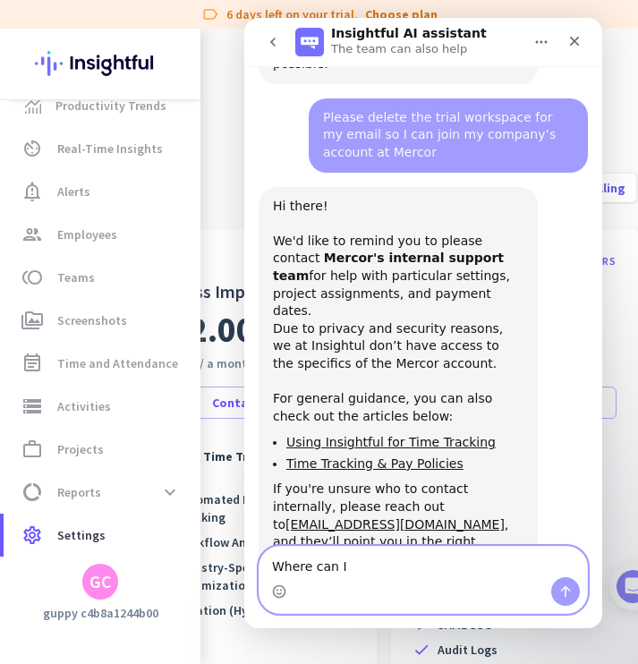
click at [410, 570] on textarea "Where can I" at bounding box center [424, 562] width 328 height 30
type textarea "Where can I contact insightful support?"
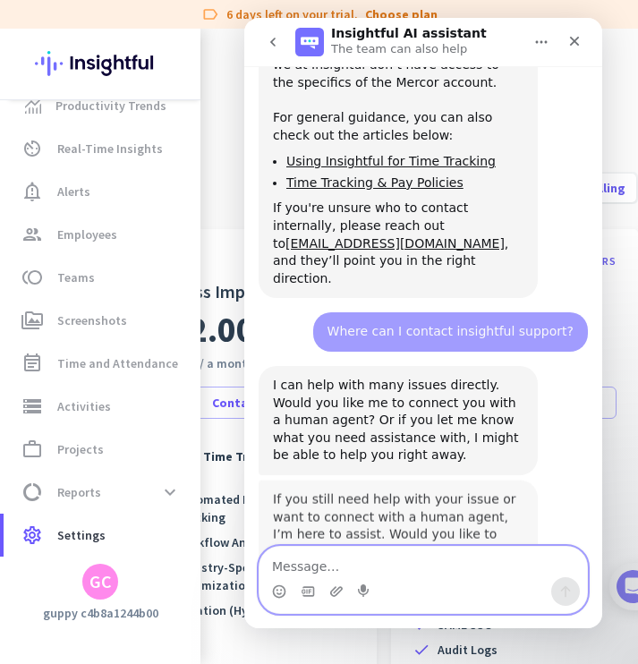
scroll to position [453, 0]
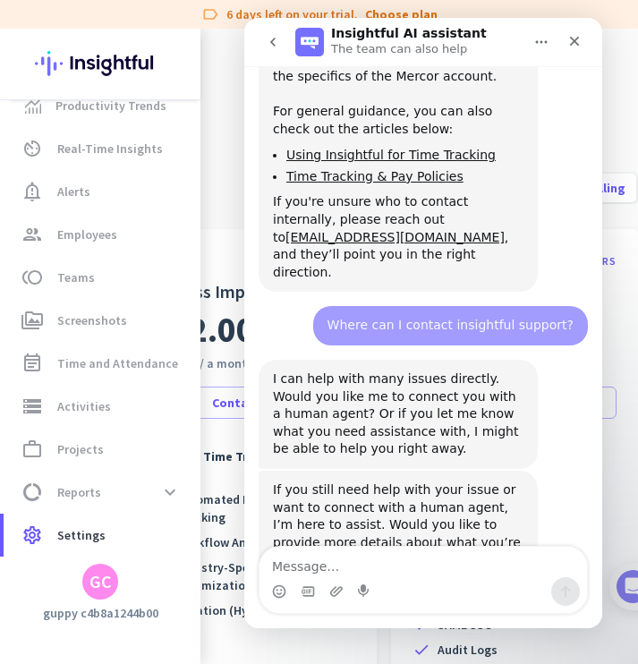
click at [432, 581] on div "Intercom messenger" at bounding box center [424, 592] width 328 height 29
click at [435, 574] on textarea "Message…" at bounding box center [424, 562] width 328 height 30
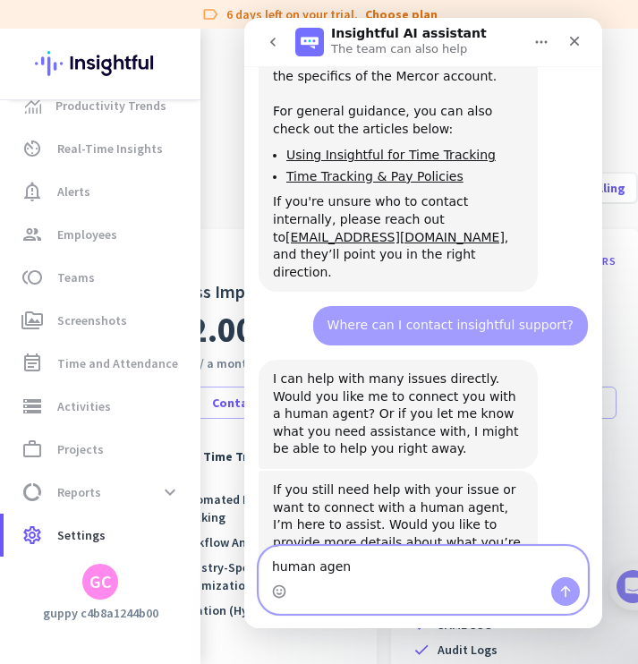
type textarea "human agent"
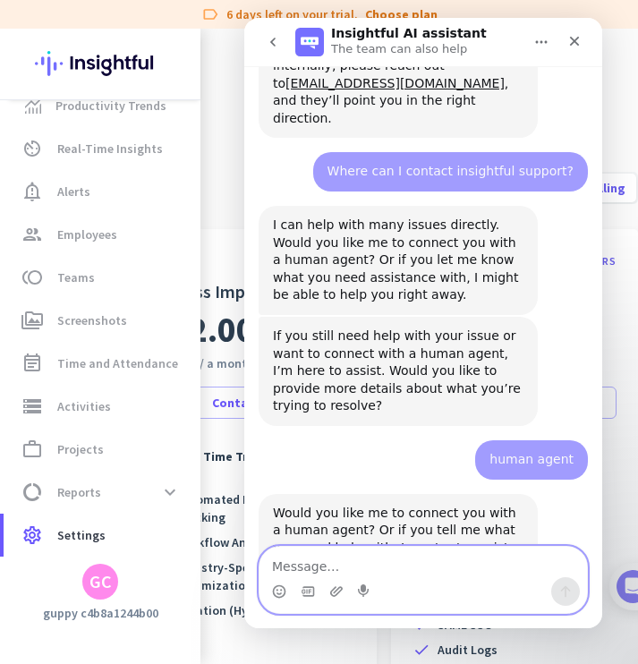
scroll to position [612, 0]
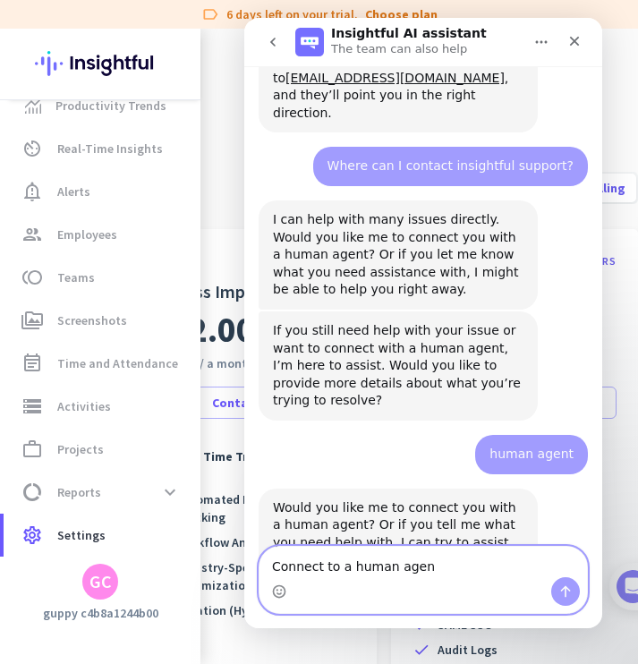
type textarea "Connect to a human agent"
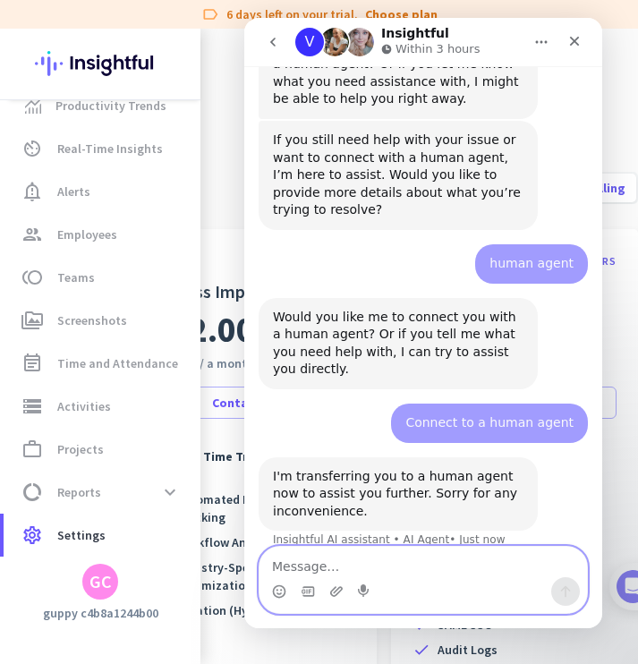
scroll to position [805, 0]
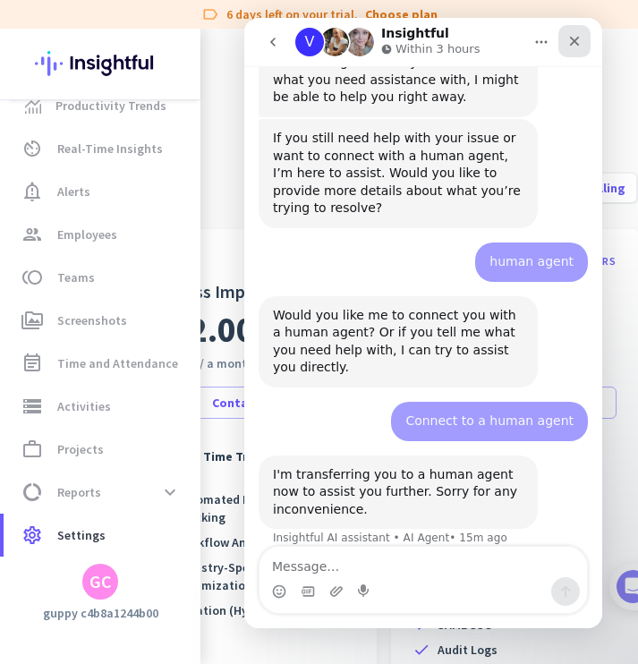
click at [582, 42] on div "Close" at bounding box center [575, 41] width 32 height 32
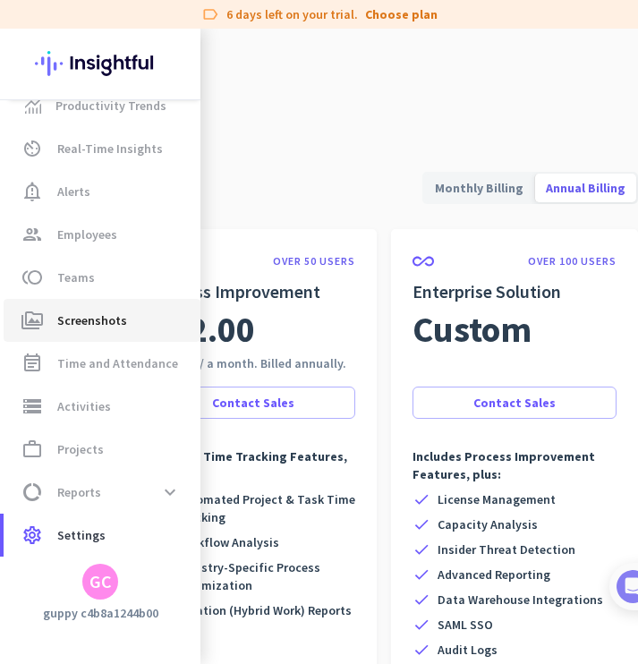
scroll to position [0, 0]
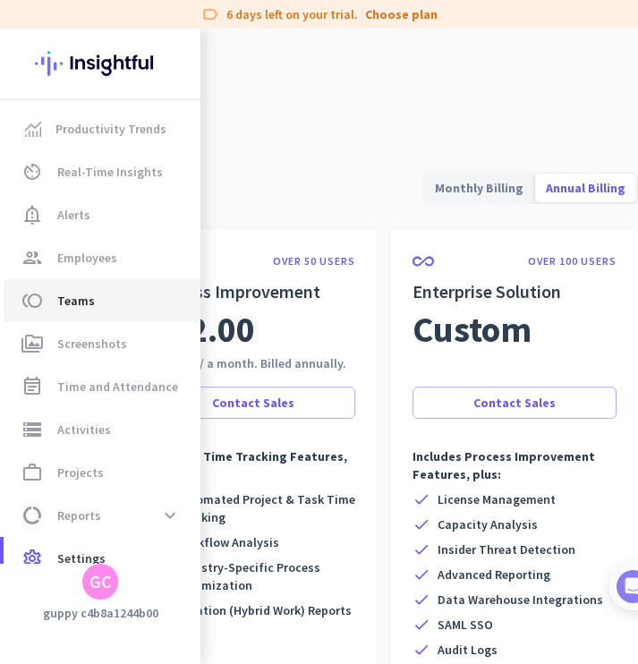
click at [108, 299] on span "toll Teams" at bounding box center [102, 300] width 168 height 21
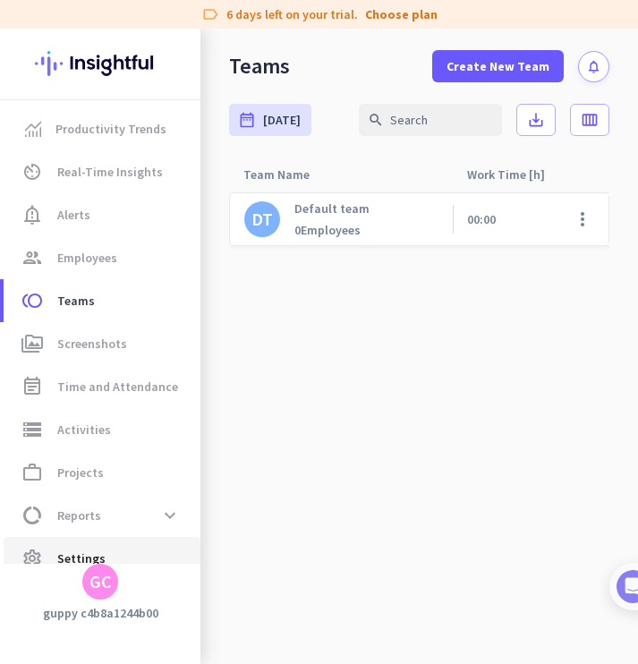
click at [106, 546] on link "settings Settings" at bounding box center [102, 558] width 197 height 43
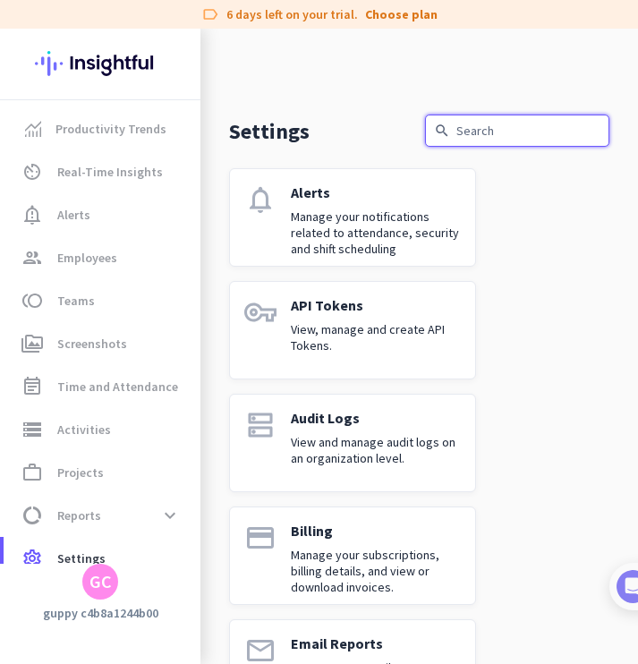
click at [485, 134] on input "text" at bounding box center [517, 131] width 184 height 32
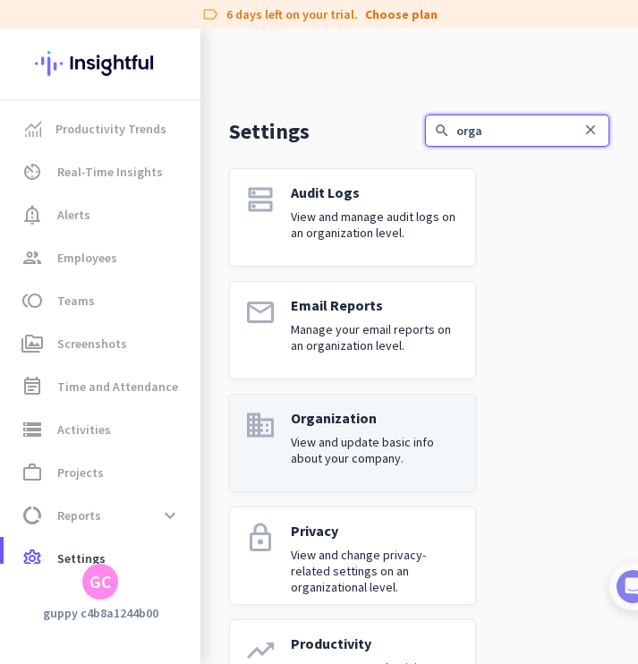
type input "orga"
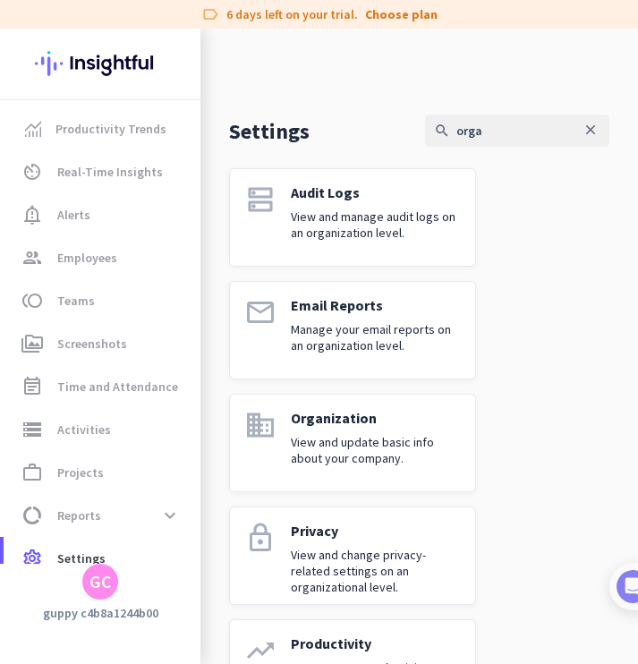
click at [366, 464] on p "View and update basic info about your company." at bounding box center [376, 450] width 170 height 32
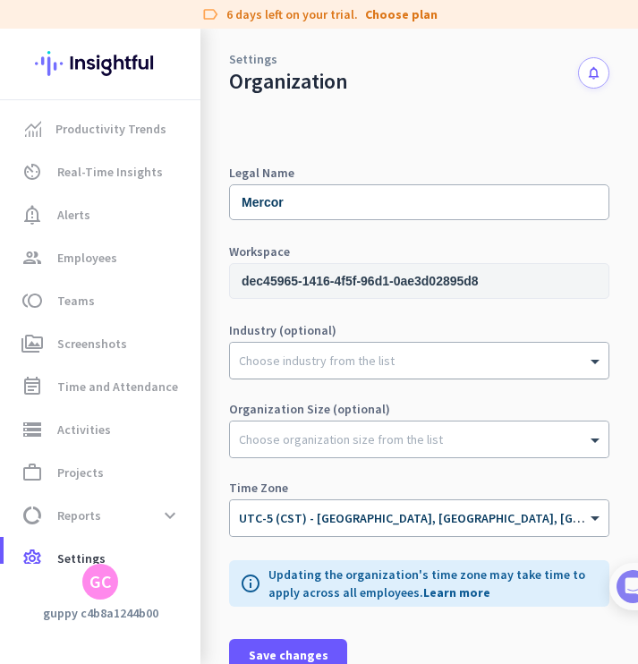
scroll to position [29, 0]
